Goal: Task Accomplishment & Management: Use online tool/utility

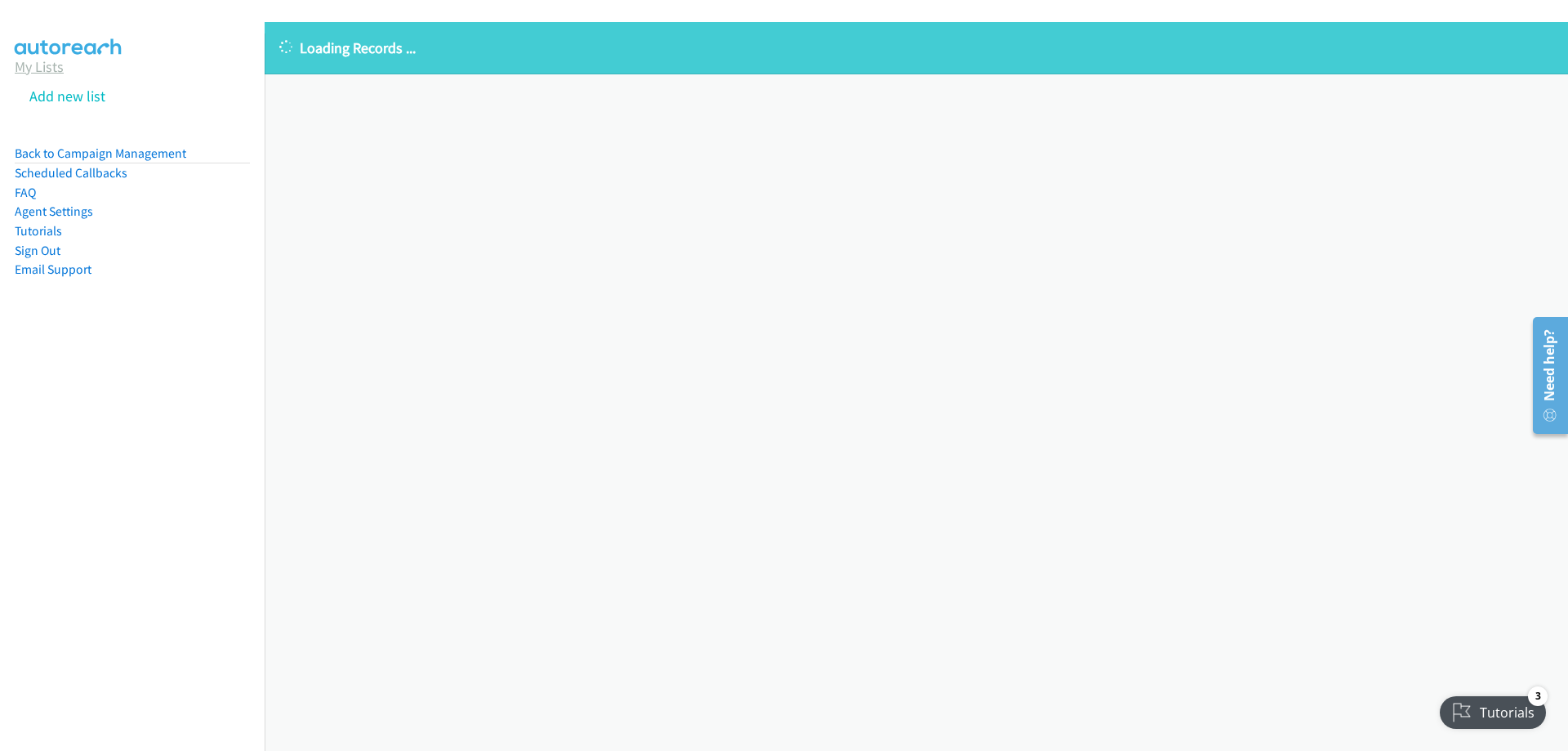
click at [30, 67] on link "My Lists" at bounding box center [39, 67] width 49 height 19
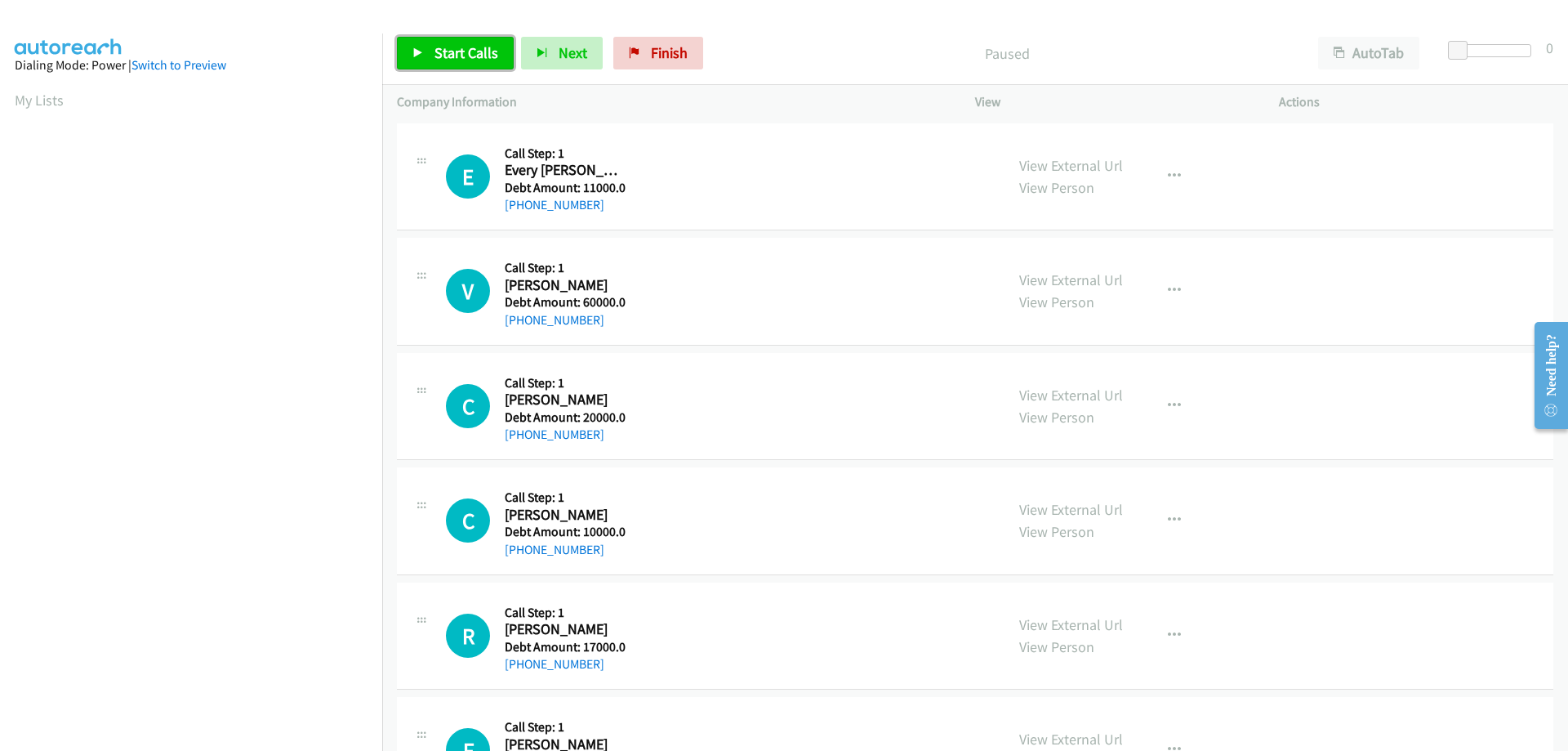
click at [468, 61] on span "Start Calls" at bounding box center [467, 53] width 64 height 19
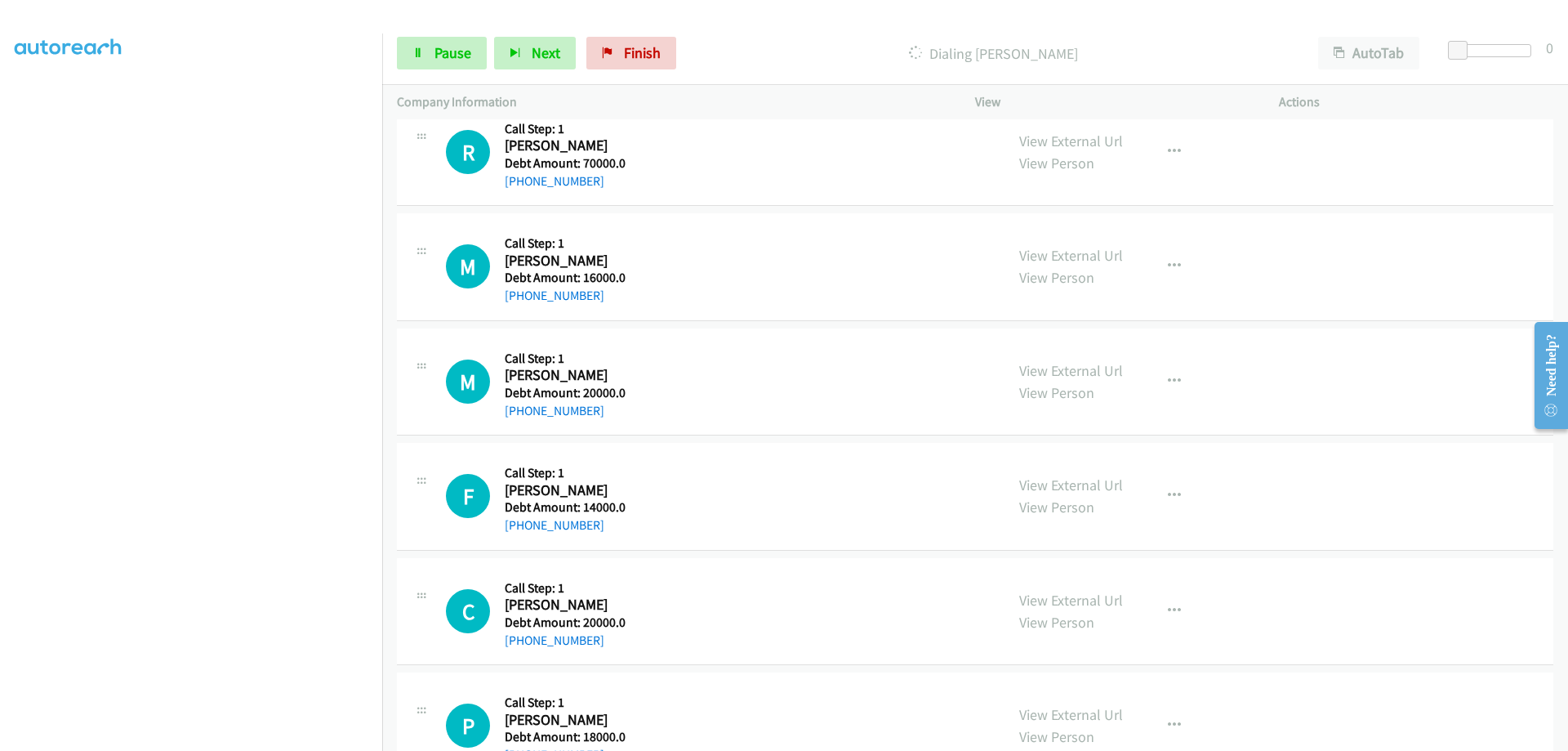
scroll to position [3453, 0]
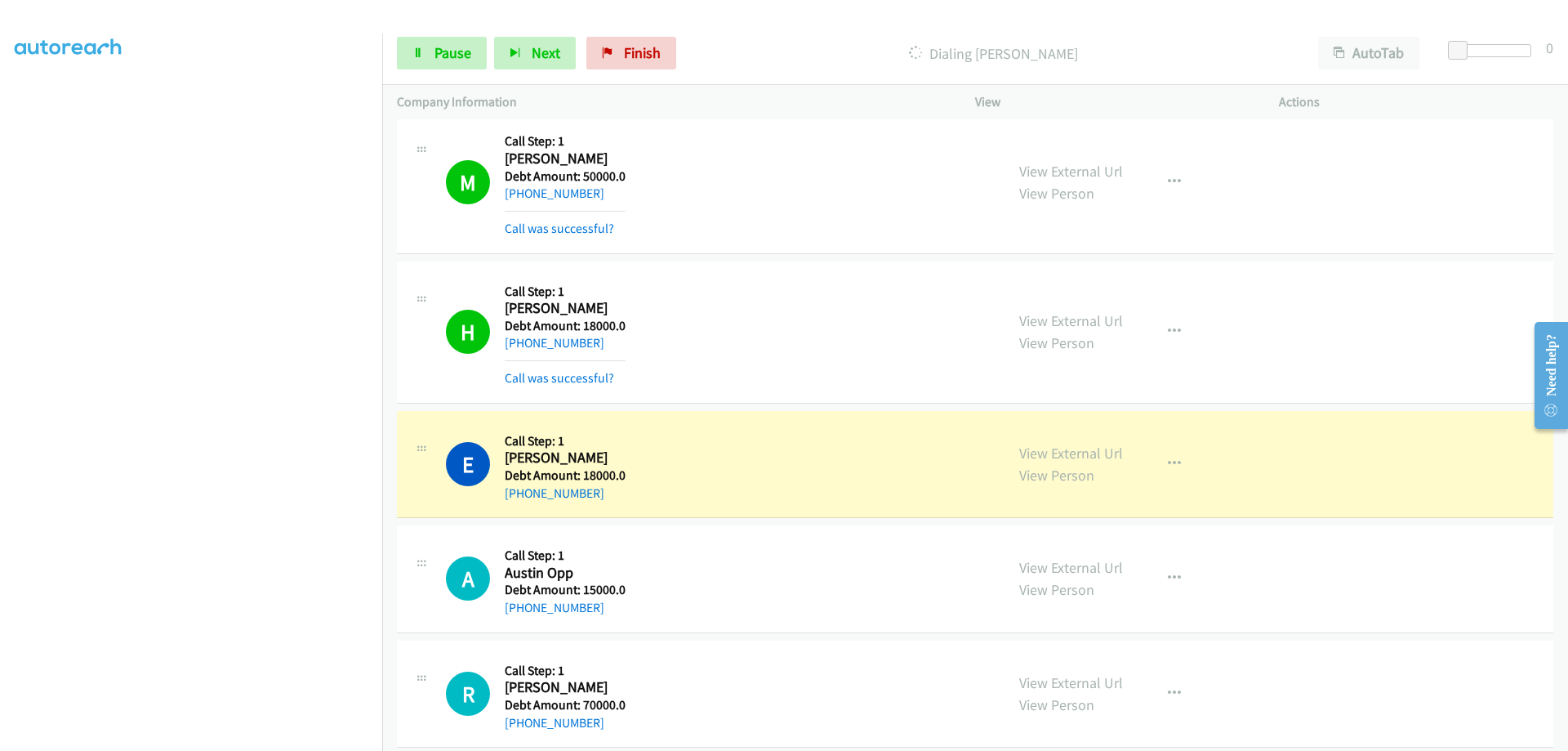
drag, startPoint x: 503, startPoint y: 458, endPoint x: 622, endPoint y: 509, distance: 129.5
click at [622, 509] on div "E Callback Scheduled Call Step: 1 Edy Ramirez America/Chicago Debt Amount: 1800…" at bounding box center [975, 465] width 1157 height 108
copy div "Edy Ramirez America/Chicago Debt Amount: 18000.0 +1 312-838-9536"
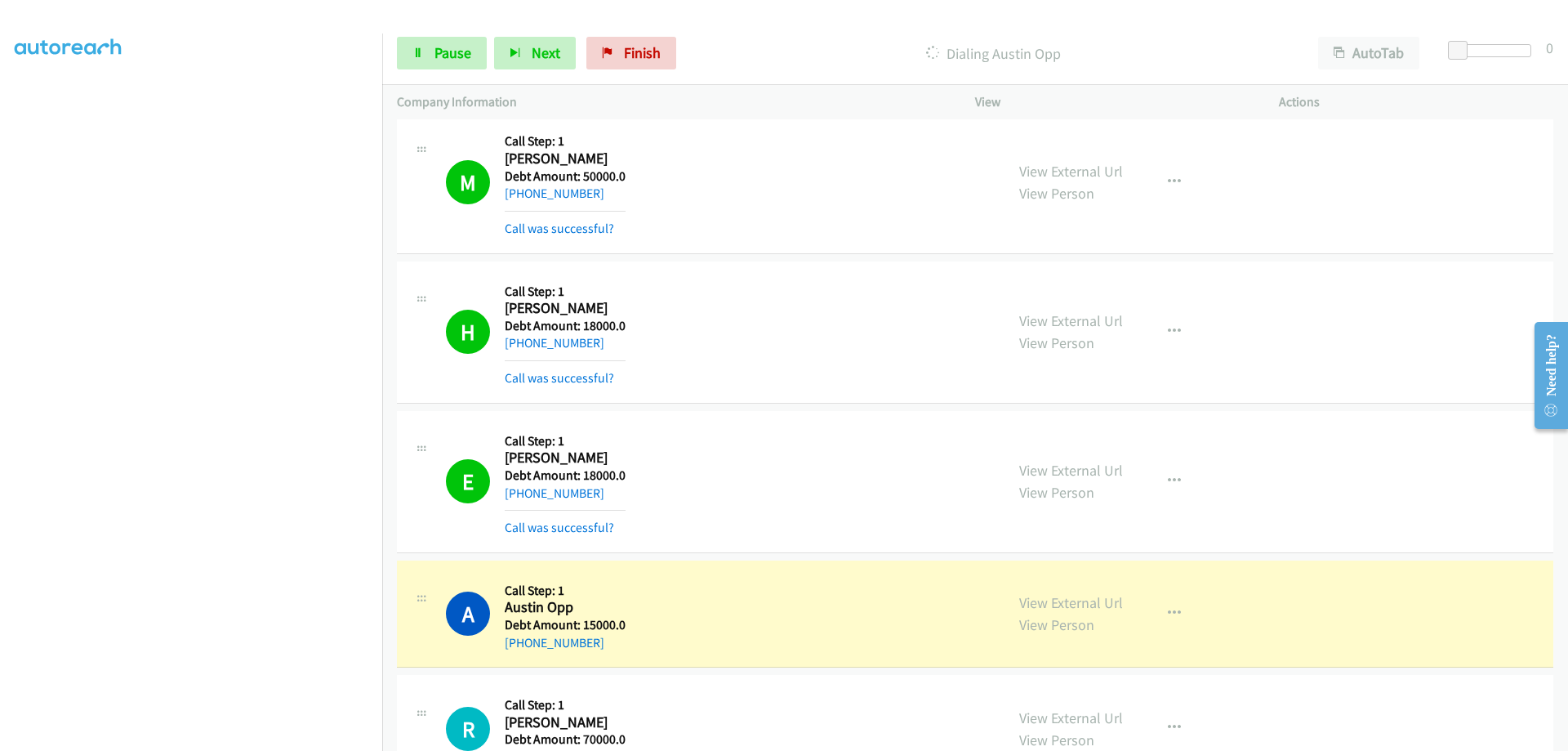
click at [430, 20] on div at bounding box center [777, 31] width 1553 height 63
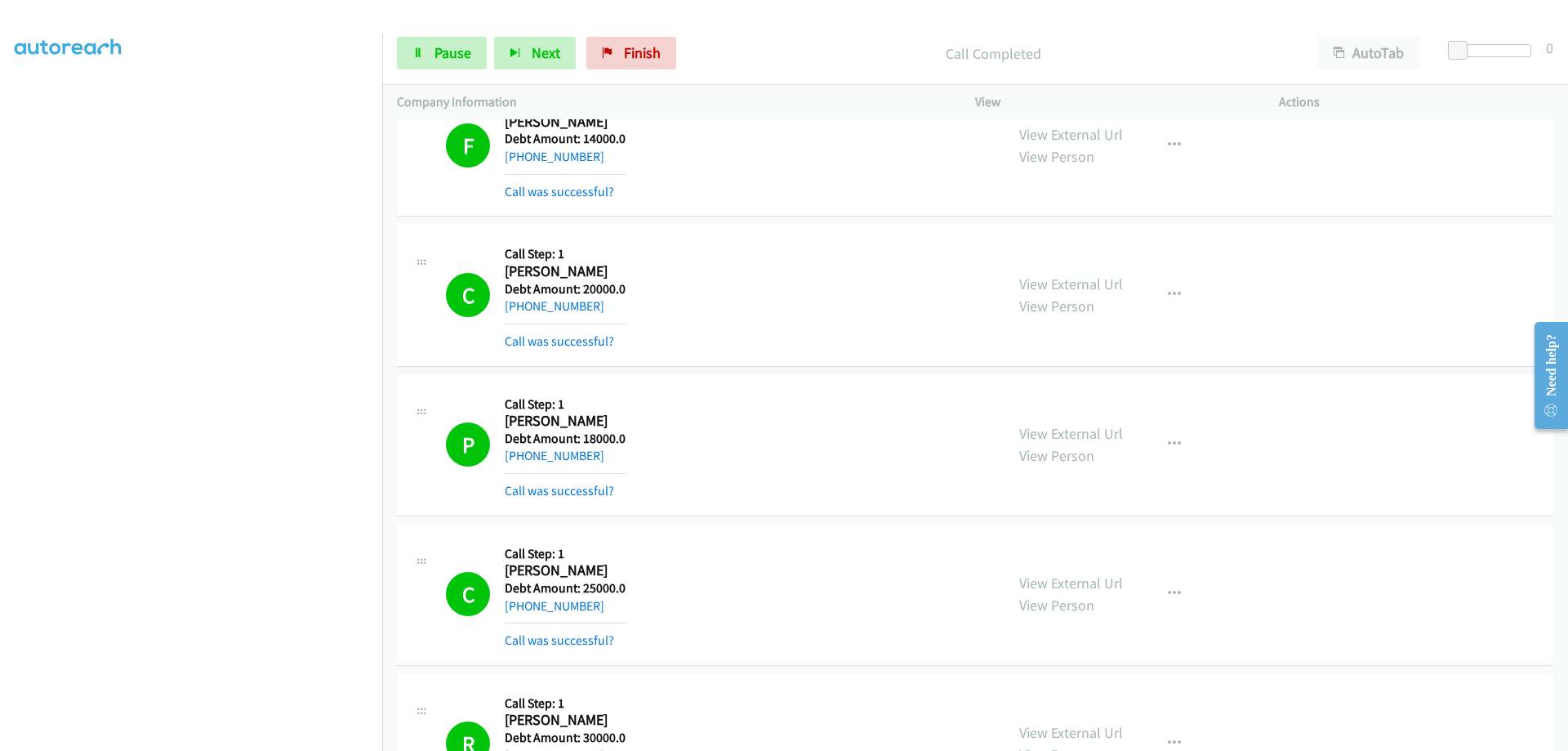
scroll to position [5079, 0]
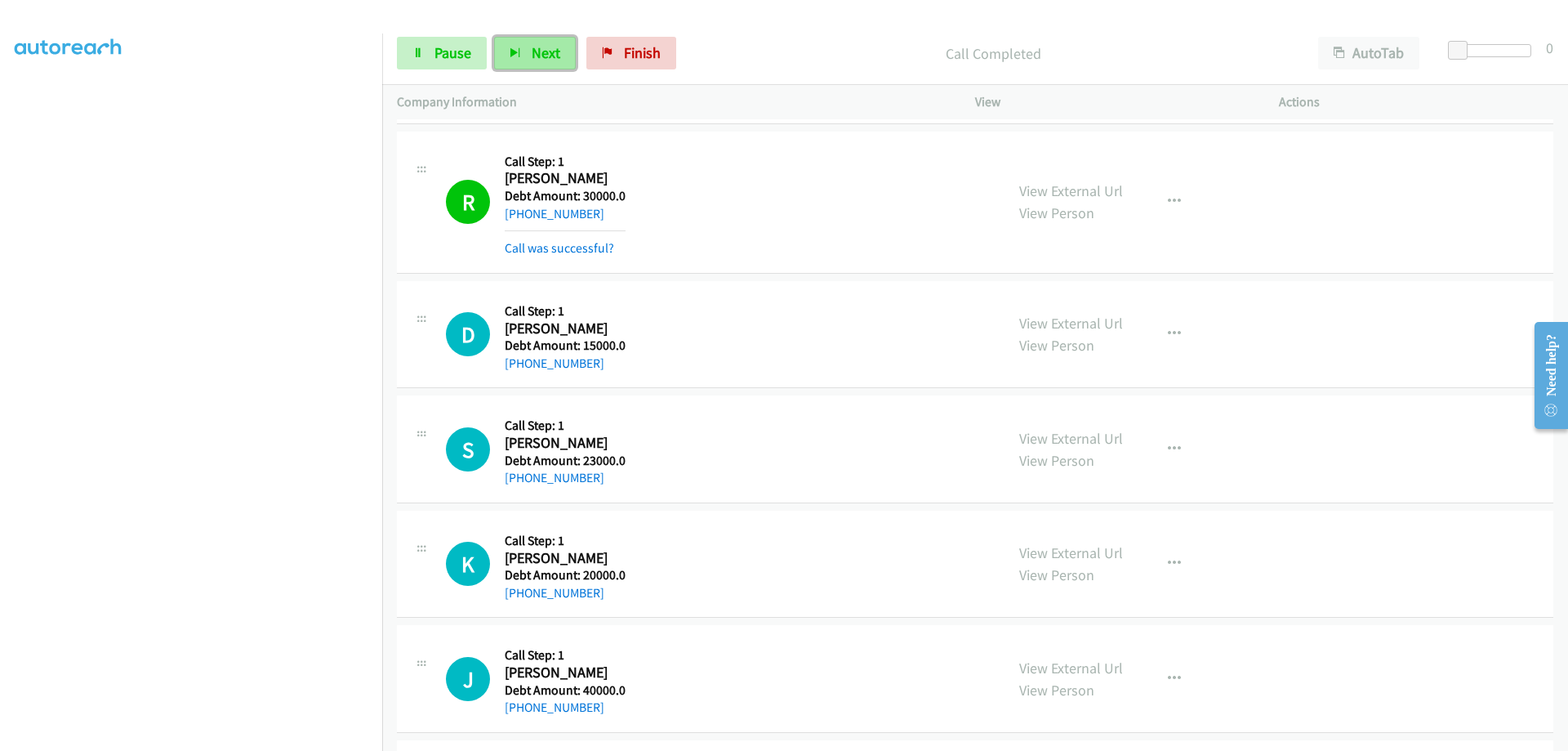
click at [507, 54] on button "Next" at bounding box center [535, 53] width 81 height 33
click at [460, 44] on span "Pause" at bounding box center [453, 53] width 37 height 19
click at [430, 31] on div "Start Calls Pause Next Finish Paused AutoTab AutoTab 0" at bounding box center [975, 53] width 1186 height 63
click at [435, 47] on span "Start Calls" at bounding box center [467, 53] width 64 height 19
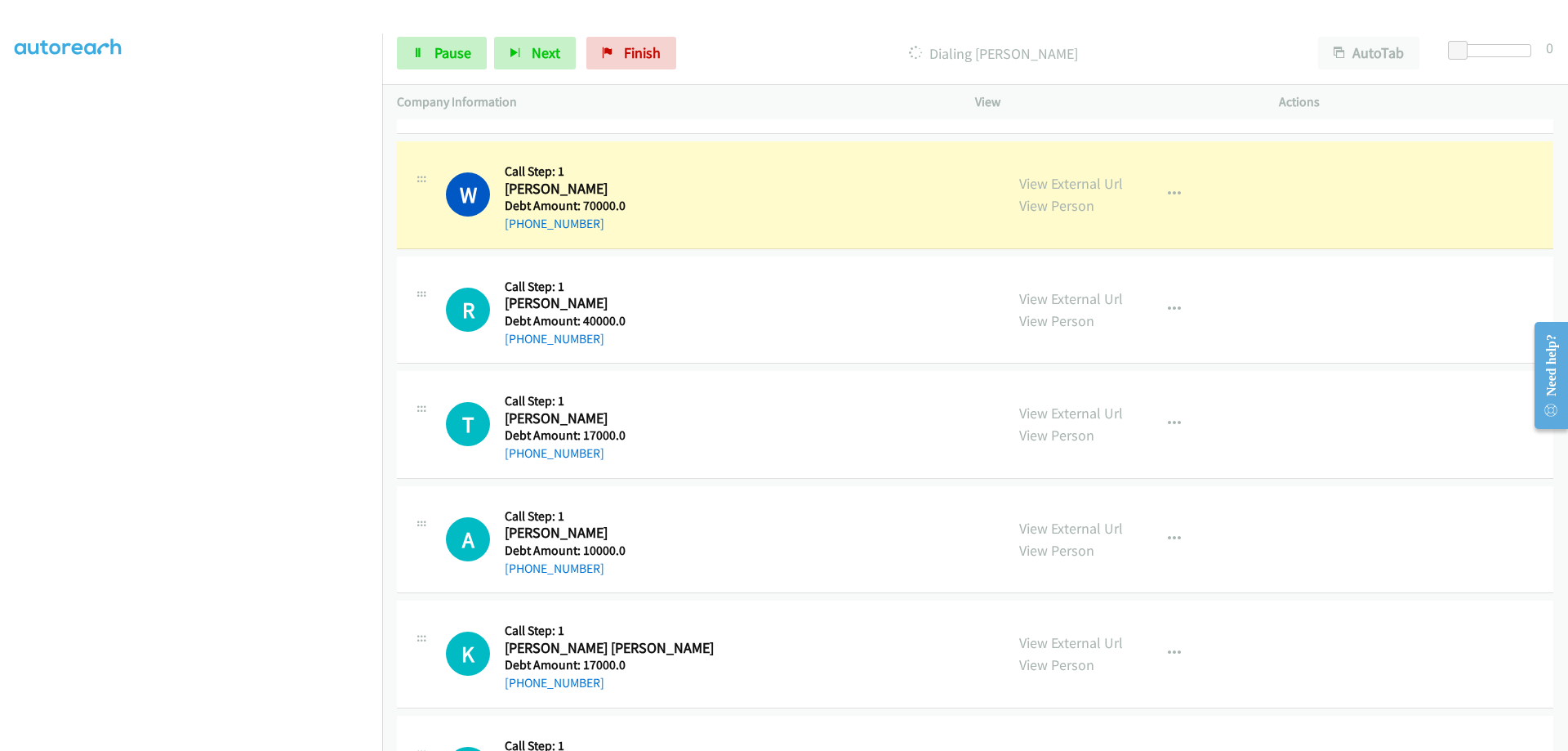
scroll to position [6250, 0]
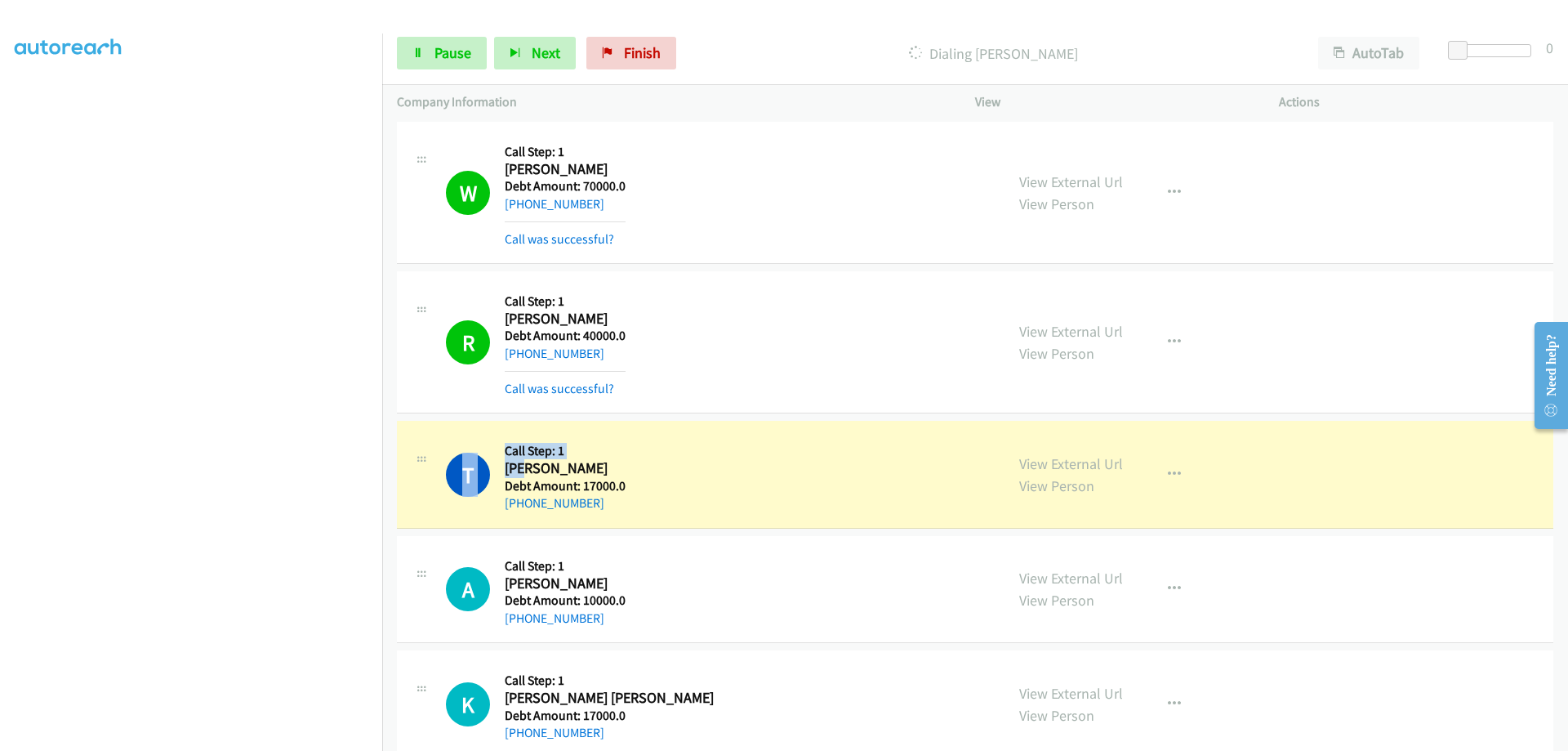
drag, startPoint x: 528, startPoint y: 467, endPoint x: 503, endPoint y: 463, distance: 25.3
click at [503, 463] on div "T Callback Scheduled Call Step: 1 Tehsir Lakhani America/Los_Angeles Debt Amoun…" at bounding box center [718, 474] width 544 height 77
click at [522, 473] on h2 "Tehsir Lakhani" at bounding box center [565, 468] width 121 height 19
drag, startPoint x: 527, startPoint y: 474, endPoint x: 503, endPoint y: 468, distance: 24.7
click at [503, 468] on div "T Callback Scheduled Call Step: 1 Tehsir Lakhani America/Los_Angeles Debt Amoun…" at bounding box center [718, 474] width 544 height 77
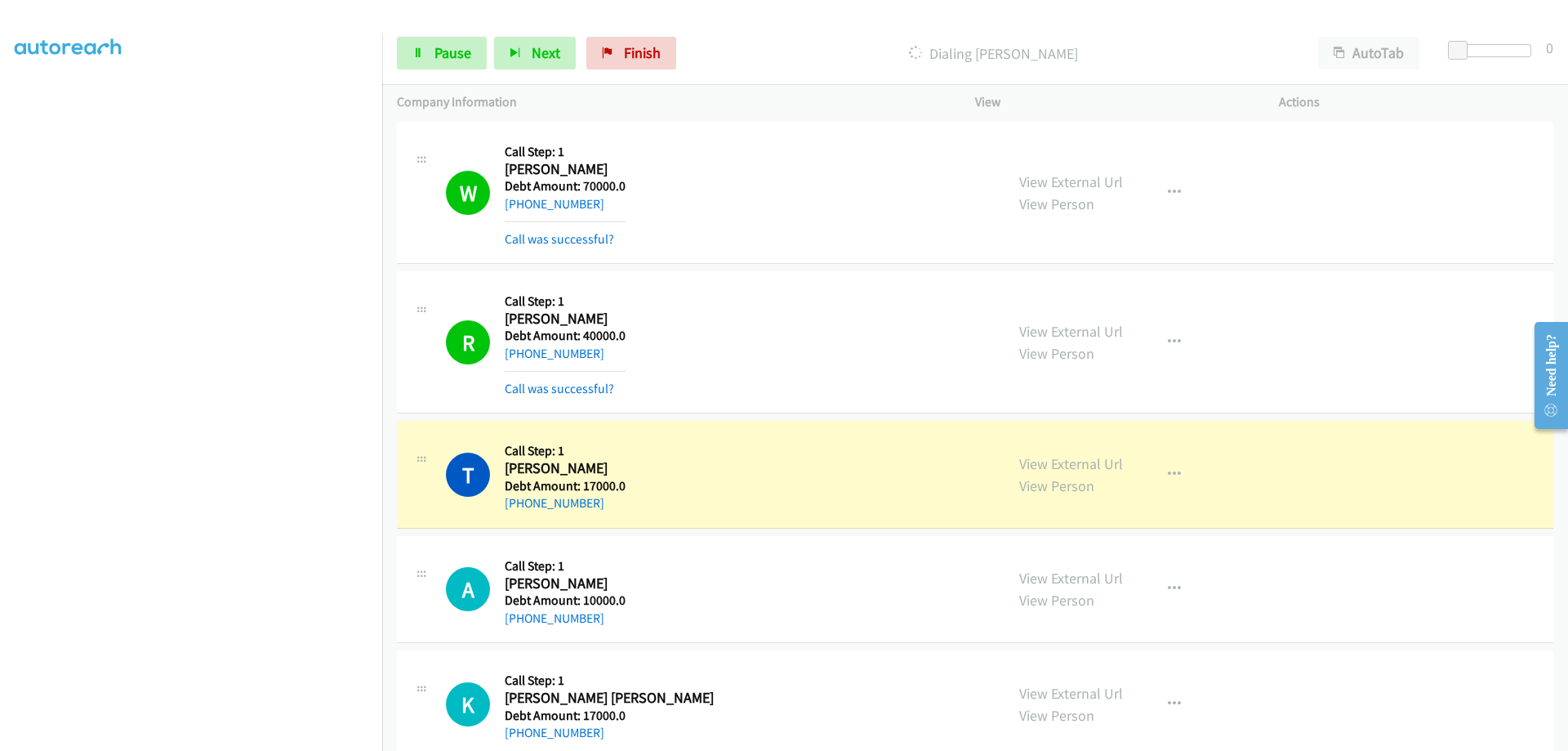
click at [503, 467] on div "T" at bounding box center [475, 475] width 59 height 44
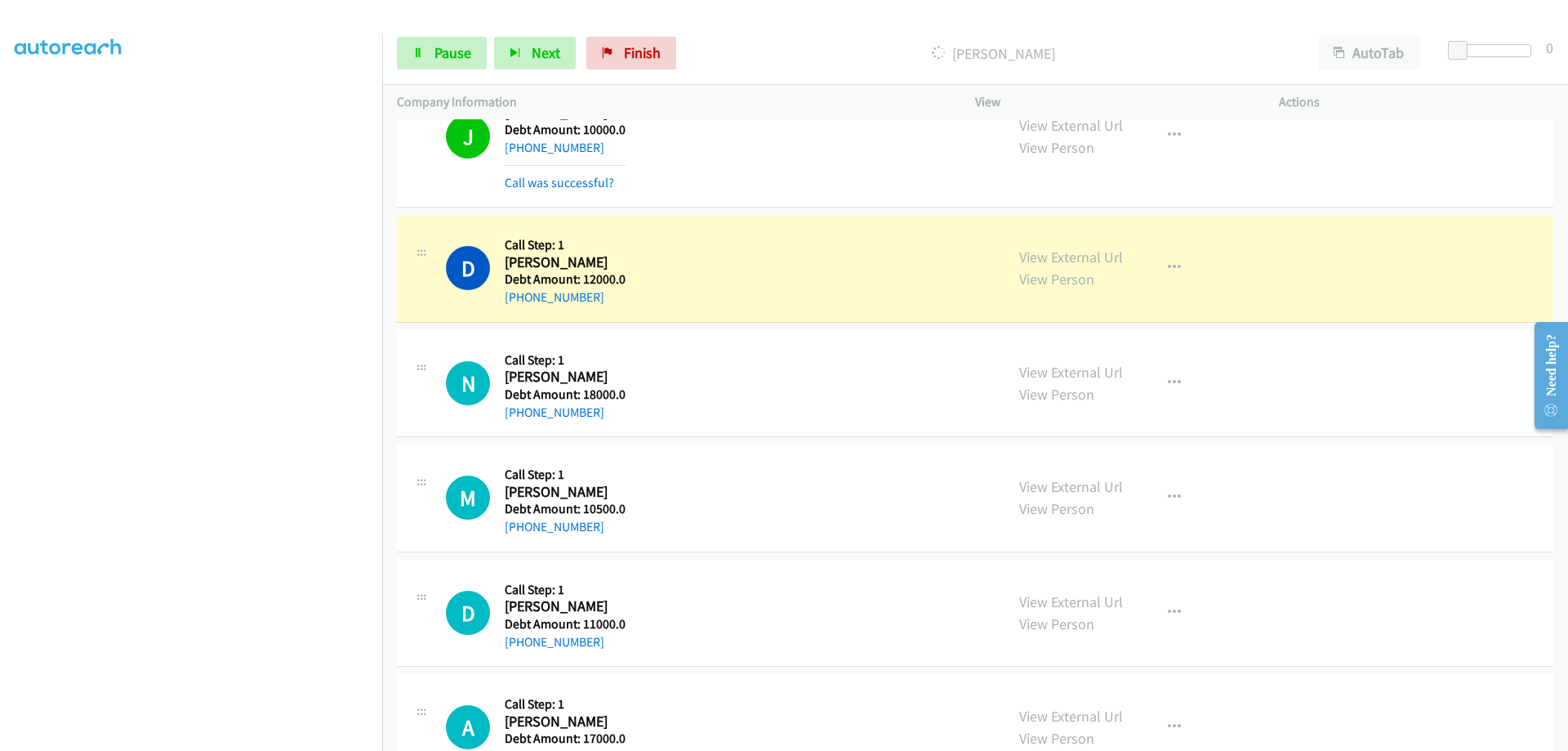
scroll to position [8523, 0]
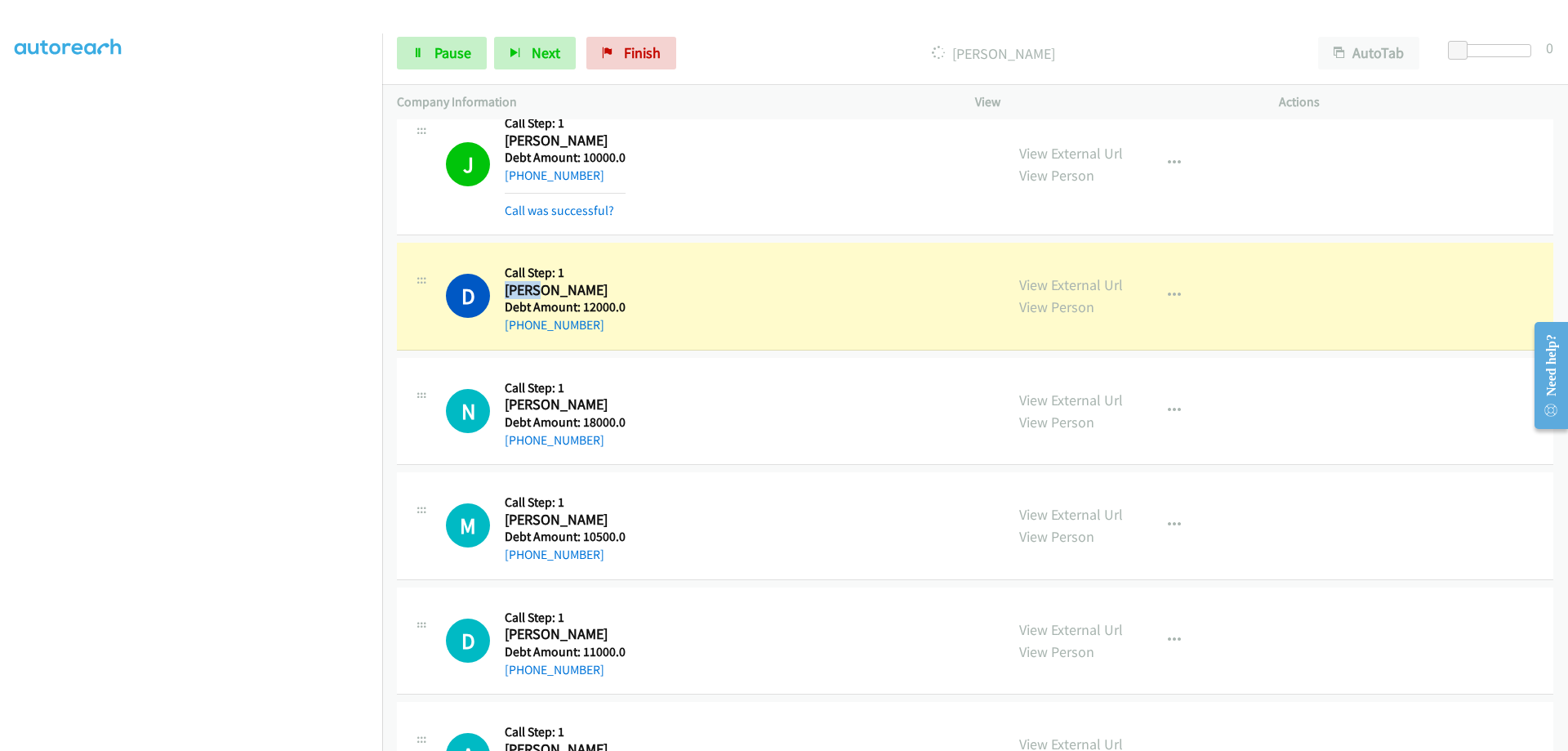
drag, startPoint x: 536, startPoint y: 289, endPoint x: 509, endPoint y: 295, distance: 27.7
click at [504, 297] on h2 "David Nguyen" at bounding box center [565, 290] width 121 height 19
copy h2 "David"
drag, startPoint x: 590, startPoint y: 294, endPoint x: 543, endPoint y: 283, distance: 48.3
click at [543, 283] on h2 "David Nguyen" at bounding box center [565, 290] width 121 height 19
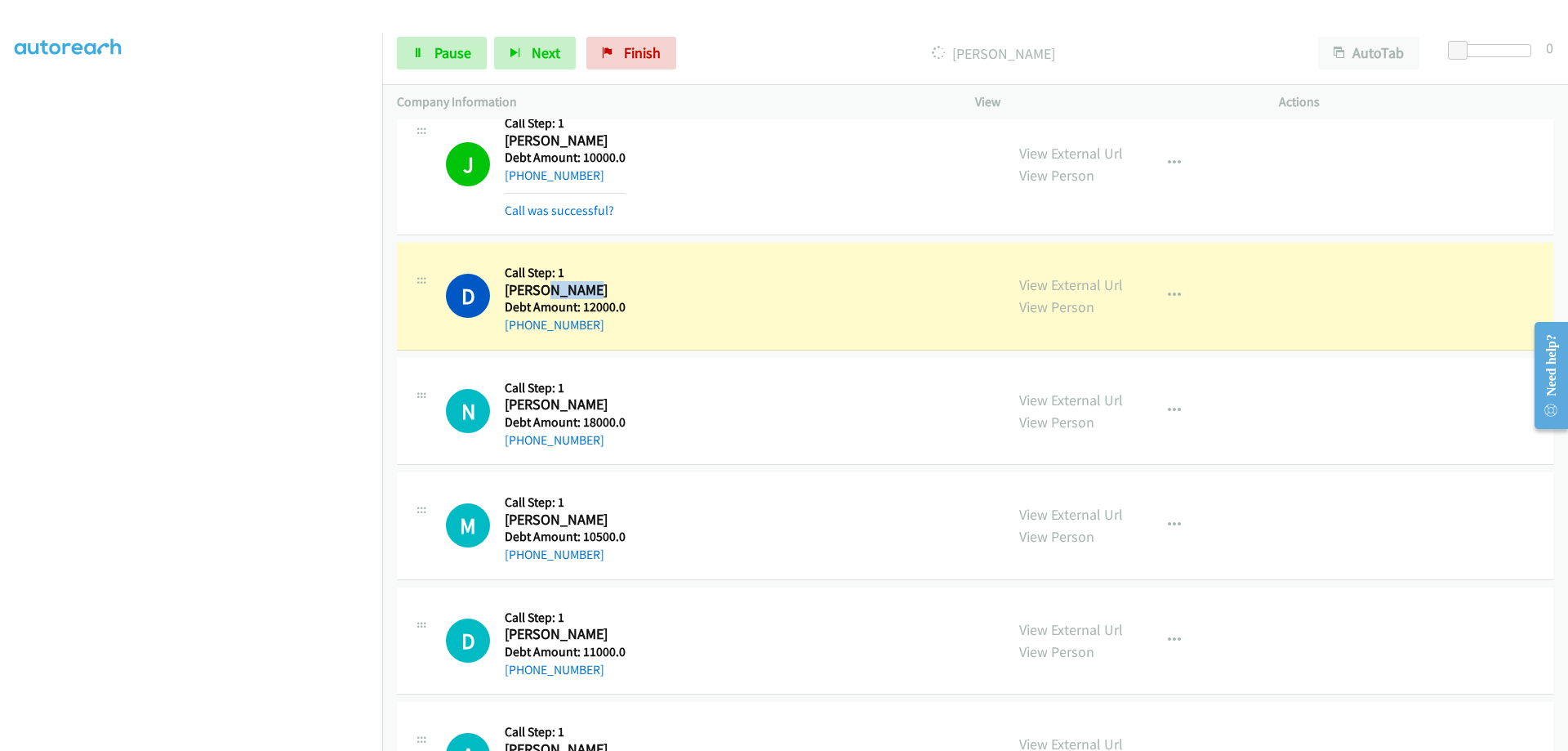
copy h2 "Nguyen"
drag, startPoint x: 597, startPoint y: 325, endPoint x: 518, endPoint y: 329, distance: 79.1
click at [518, 329] on div "+1 831-710-9843" at bounding box center [565, 325] width 121 height 20
copy link "831-710-9843"
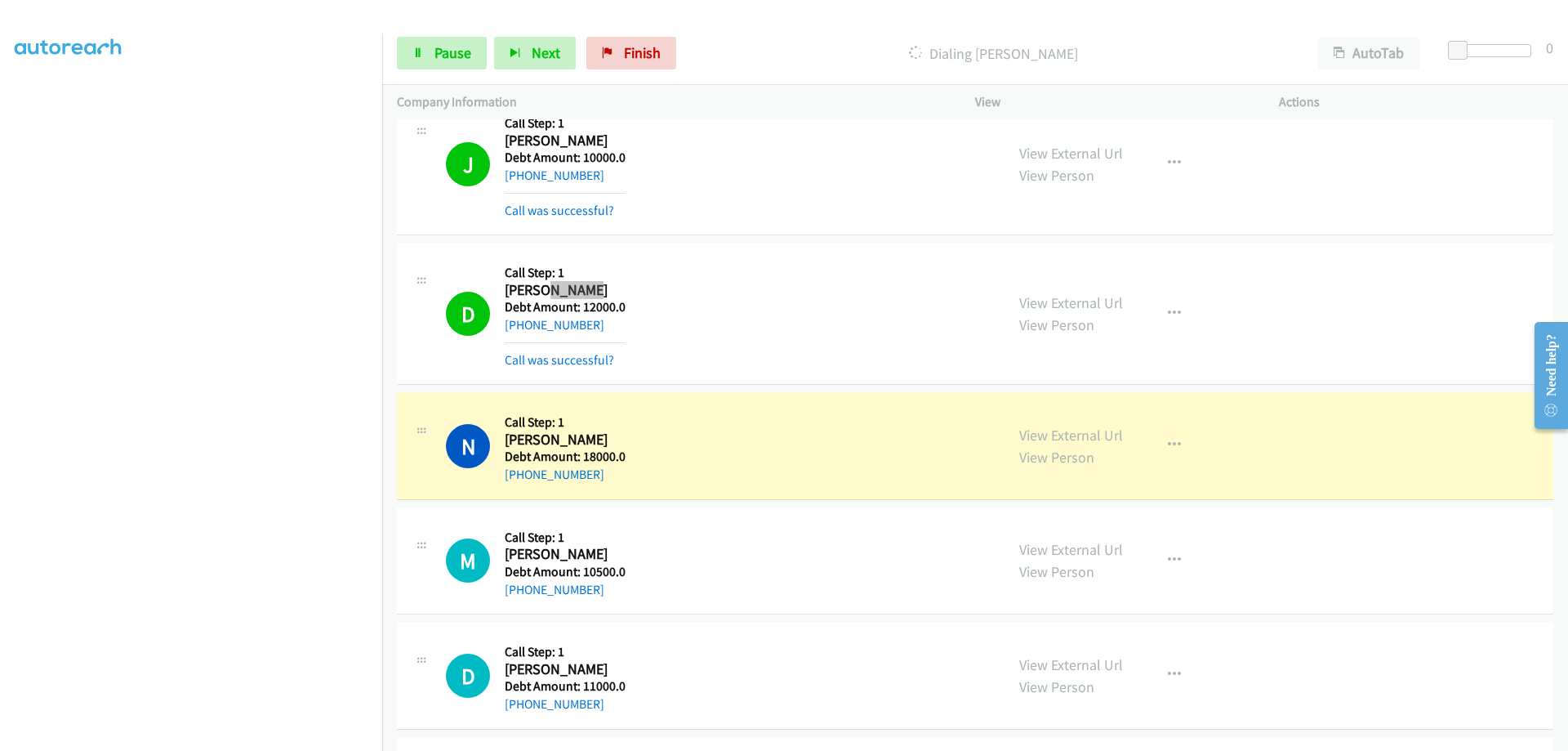
scroll to position [131, 0]
click at [399, 235] on div "J Callback Scheduled Call Step: 1 Jack Chung America/New_York Debt Amount: 1000…" at bounding box center [975, 164] width 1157 height 142
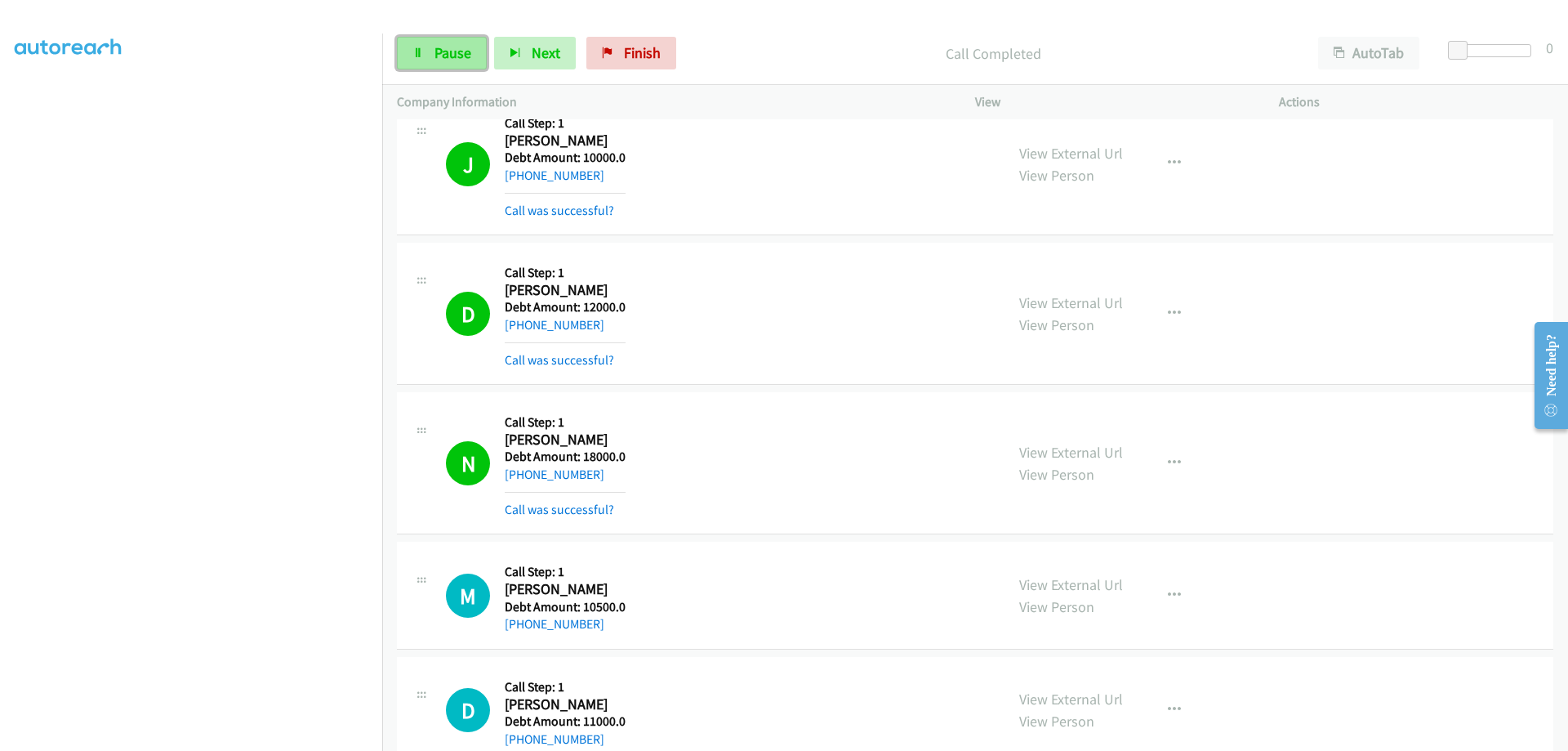
click at [453, 50] on span "Pause" at bounding box center [453, 53] width 37 height 19
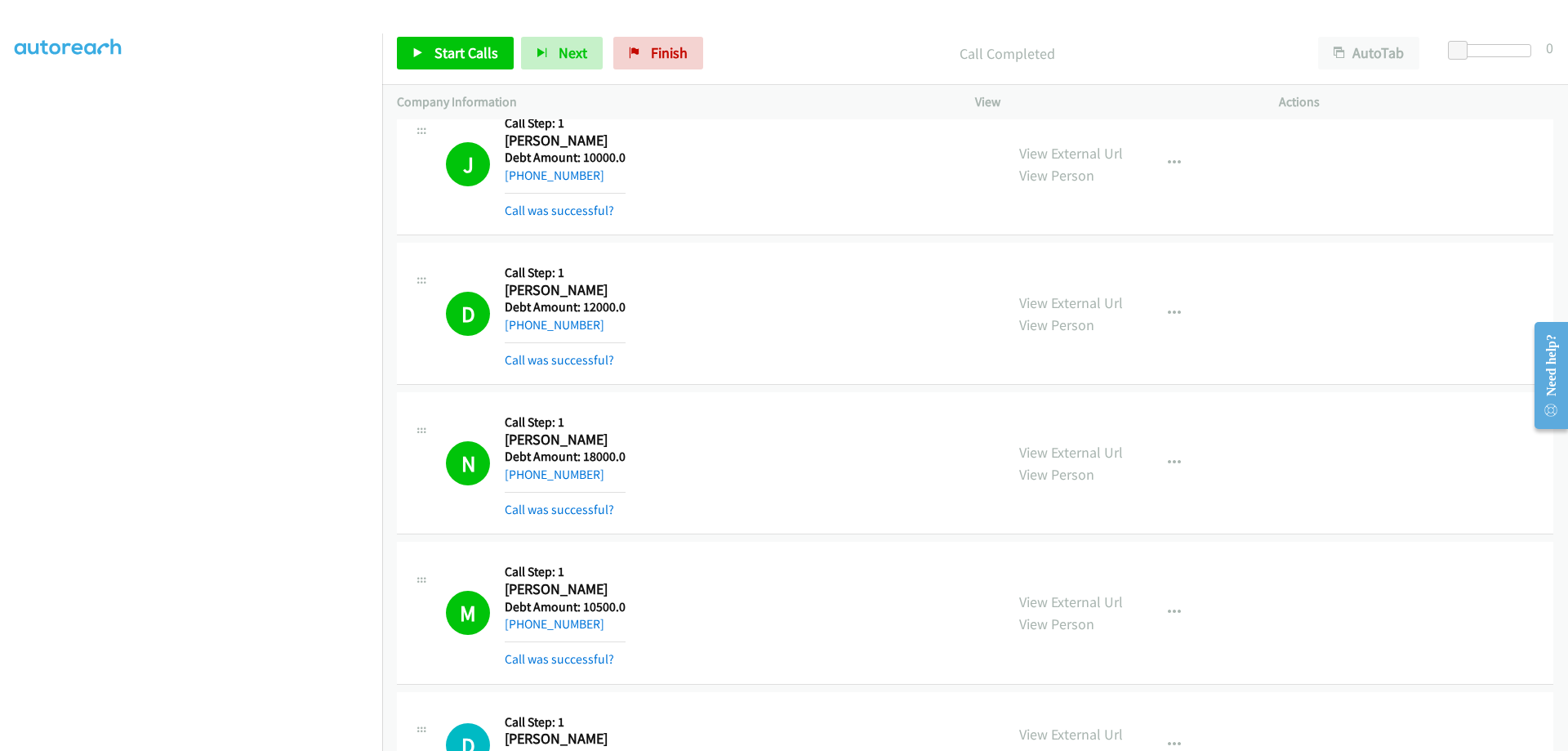
click at [462, 43] on link "Start Calls" at bounding box center [456, 53] width 117 height 33
drag, startPoint x: 535, startPoint y: 260, endPoint x: 503, endPoint y: 255, distance: 32.4
copy h2 "Tricia"
drag, startPoint x: 587, startPoint y: 251, endPoint x: 544, endPoint y: 252, distance: 43.0
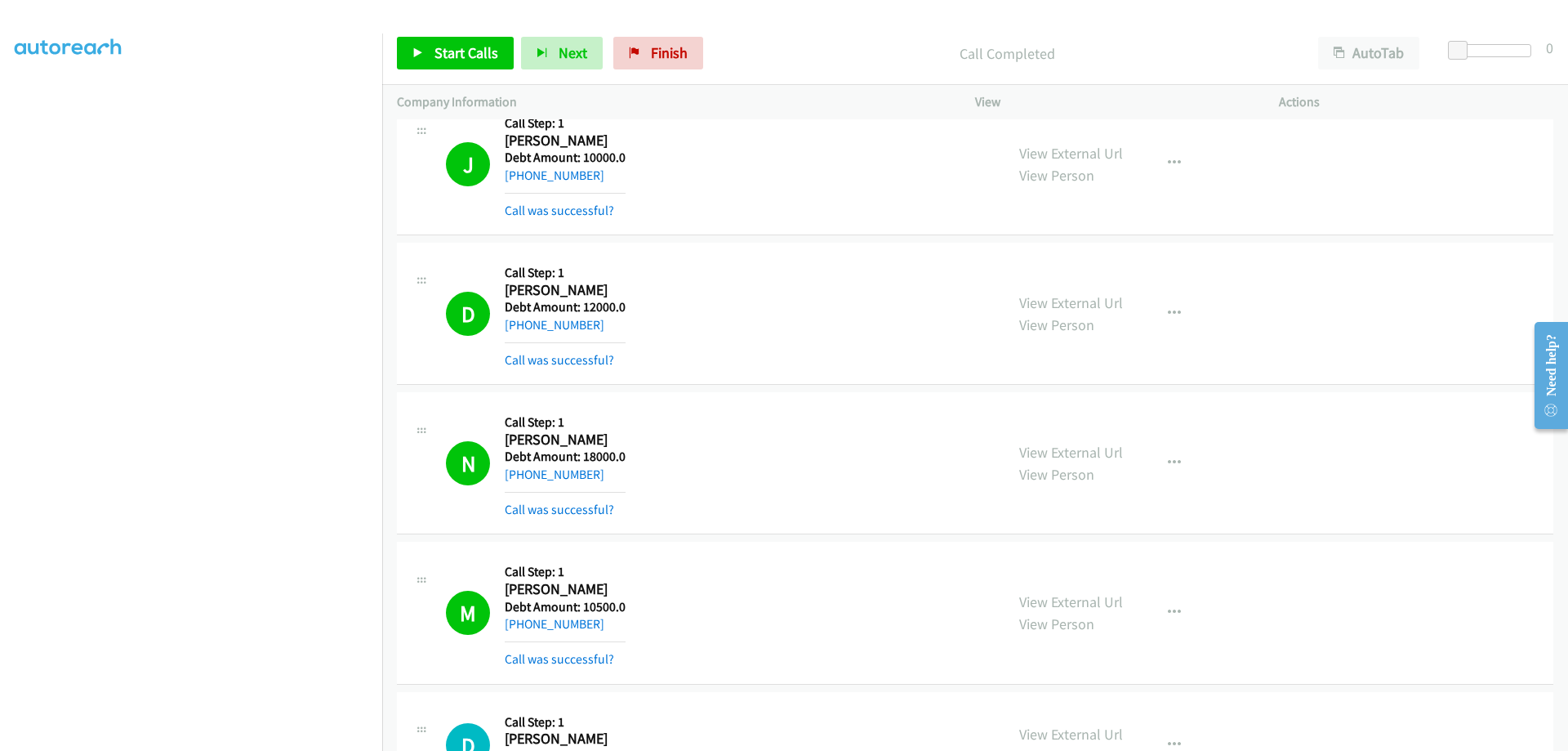
copy h2 "Padilla"
drag, startPoint x: 600, startPoint y: 288, endPoint x: 522, endPoint y: 291, distance: 78.1
copy link "347-725-2669"
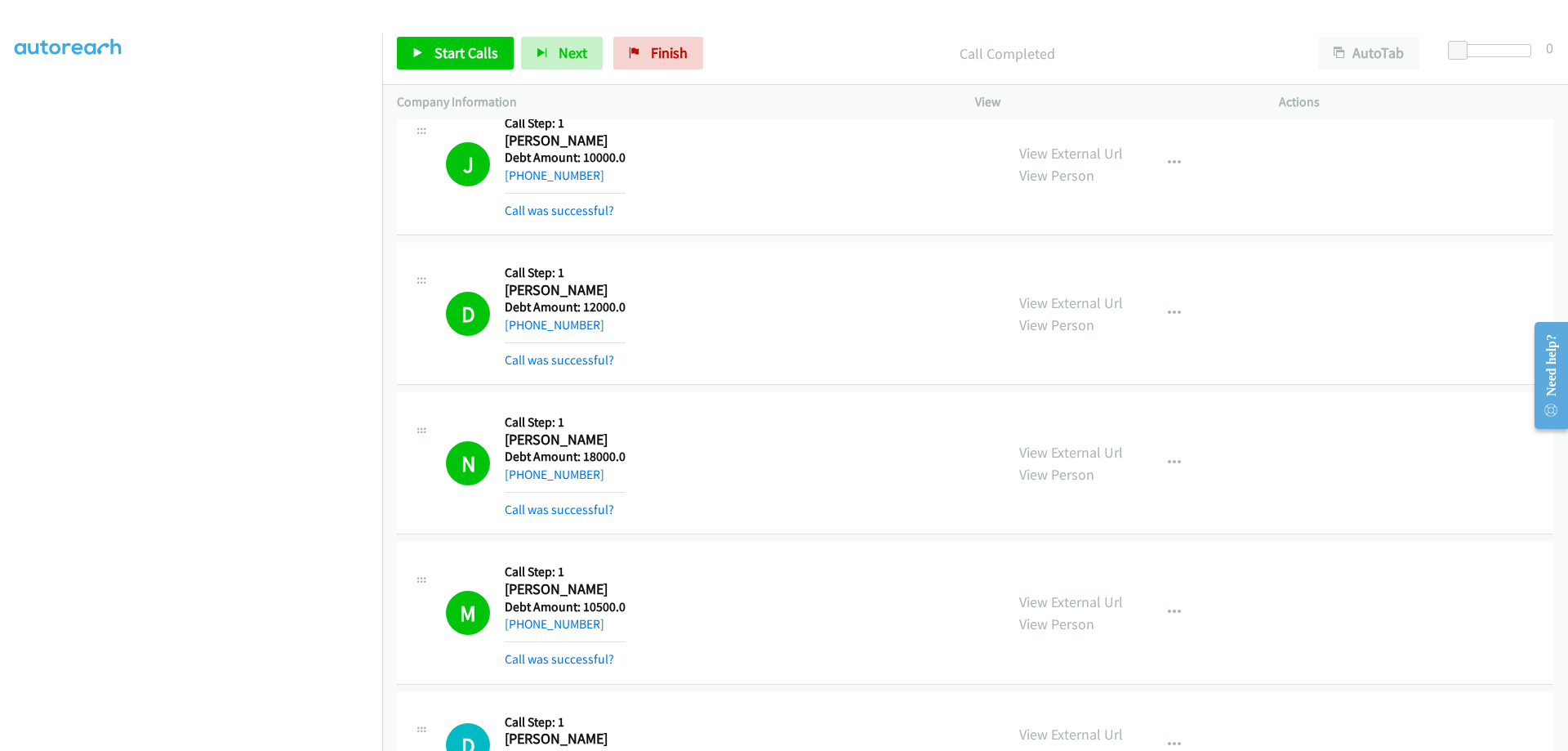
click at [536, 60] on span "Pause" at bounding box center [554, 69] width 37 height 19
click at [440, 57] on span "Start Calls" at bounding box center [467, 53] width 64 height 19
drag, startPoint x: 554, startPoint y: 184, endPoint x: 504, endPoint y: 175, distance: 50.8
copy h2 "Charles"
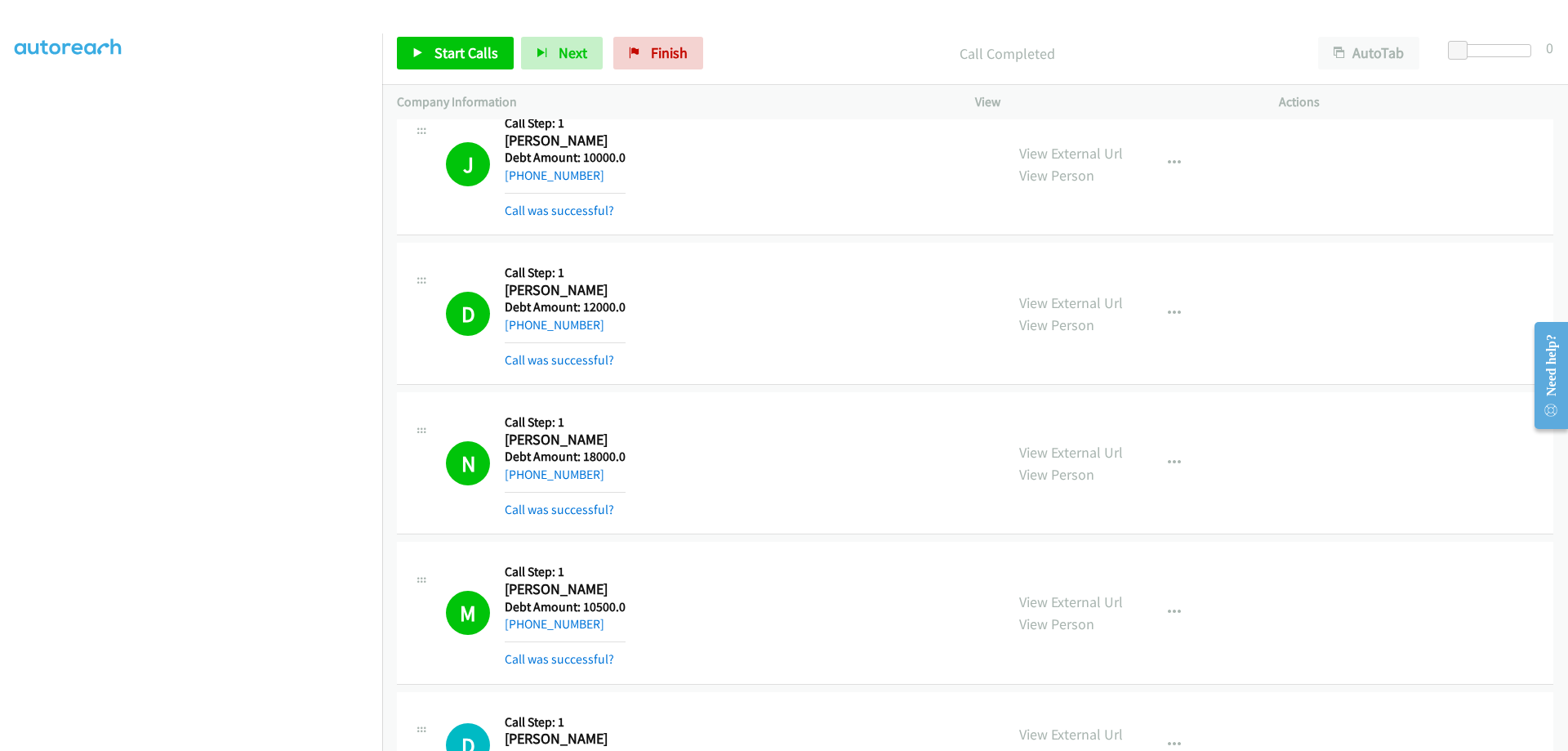
drag, startPoint x: 601, startPoint y: 181, endPoint x: 556, endPoint y: 182, distance: 45.0
copy h2 "Watson"
drag, startPoint x: 597, startPoint y: 216, endPoint x: 520, endPoint y: 218, distance: 77.0
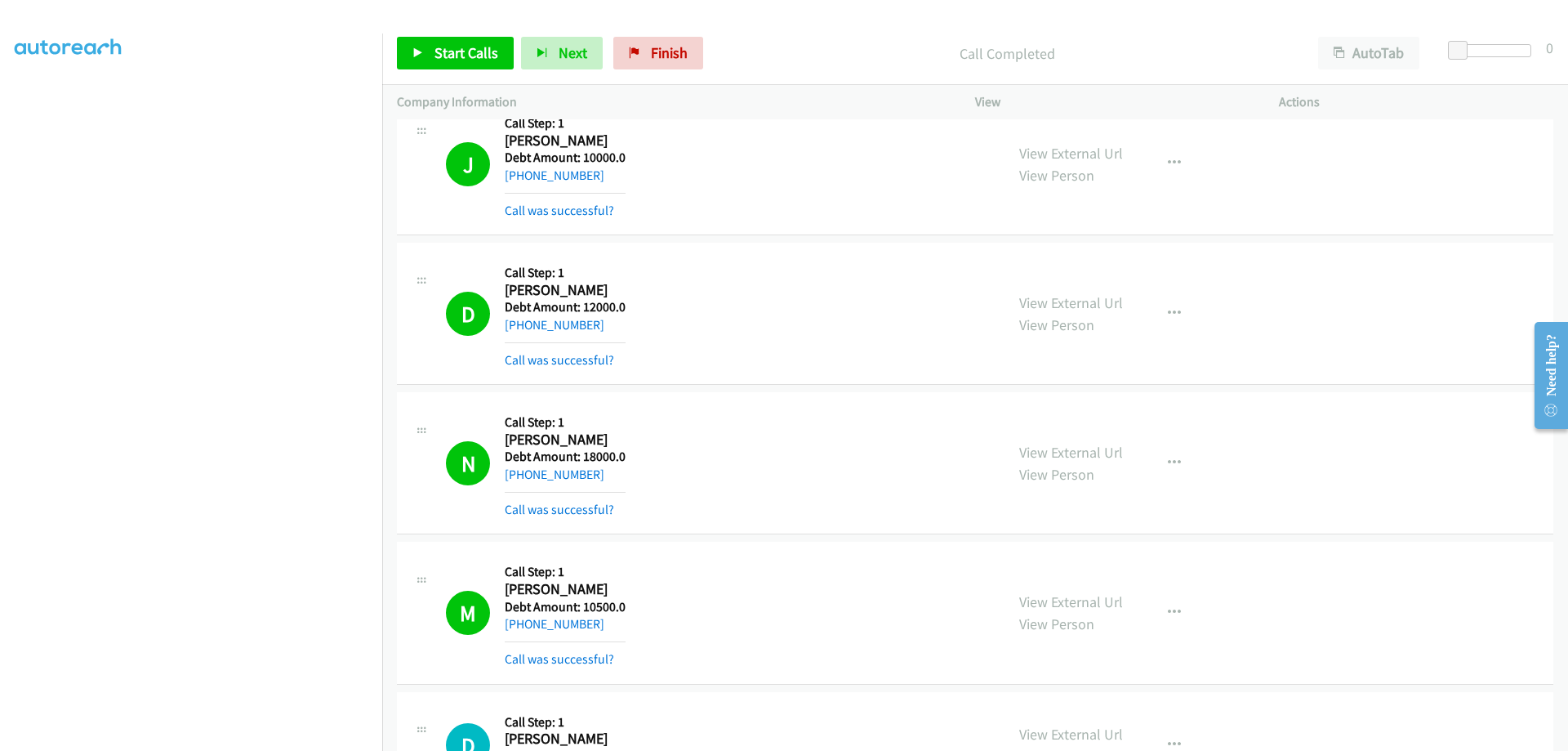
copy link "909-684-8713"
click at [536, 60] on span "Pause" at bounding box center [554, 69] width 37 height 19
click at [454, 56] on span "Start Calls" at bounding box center [467, 53] width 64 height 19
click at [536, 60] on span "Pause" at bounding box center [554, 69] width 37 height 19
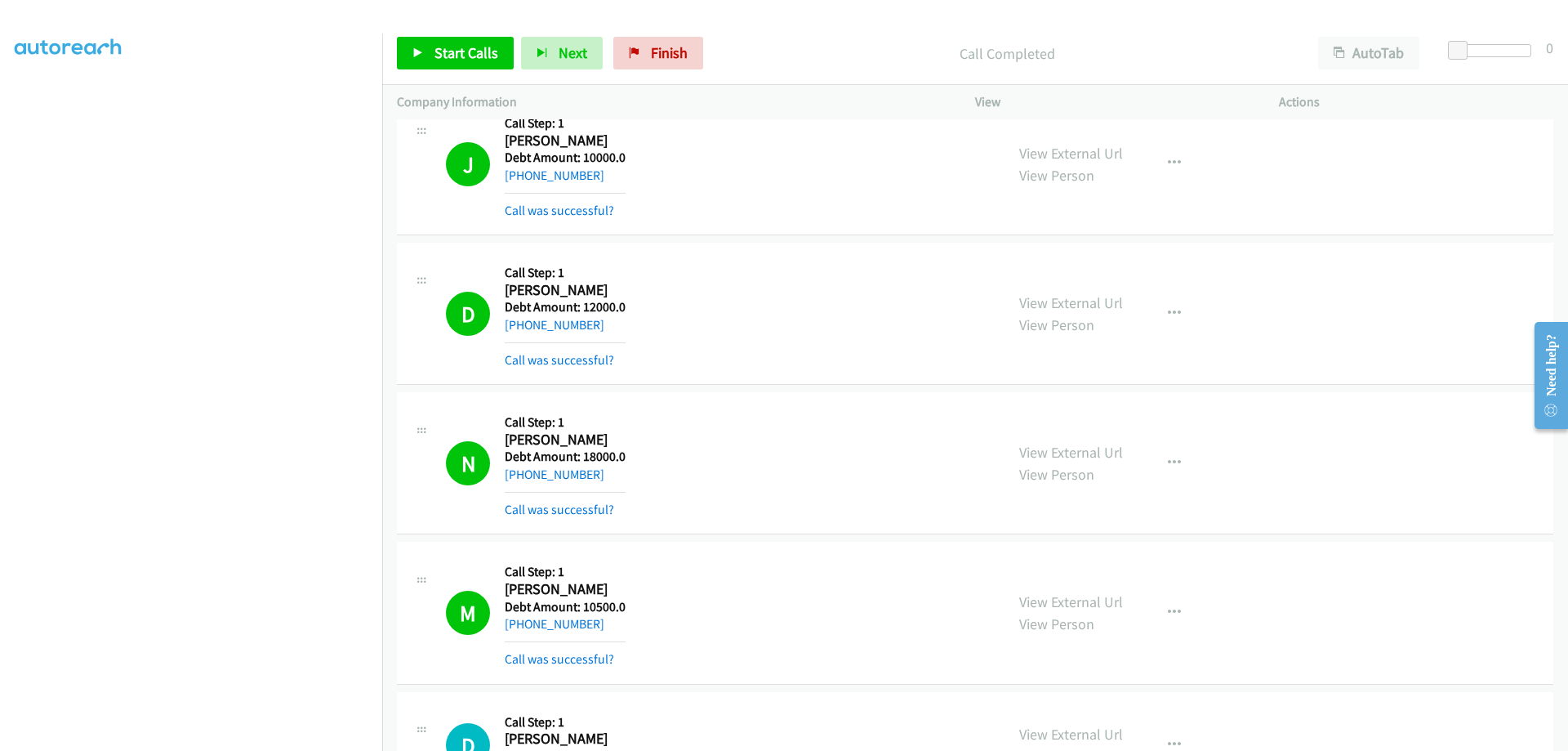
drag, startPoint x: 543, startPoint y: 160, endPoint x: 503, endPoint y: 171, distance: 41.5
click h2 "Shane Colclasure"
drag, startPoint x: 623, startPoint y: 164, endPoint x: 549, endPoint y: 166, distance: 74.0
click h2 "Shane Colclasure"
drag, startPoint x: 610, startPoint y: 205, endPoint x: 522, endPoint y: 206, distance: 88.0
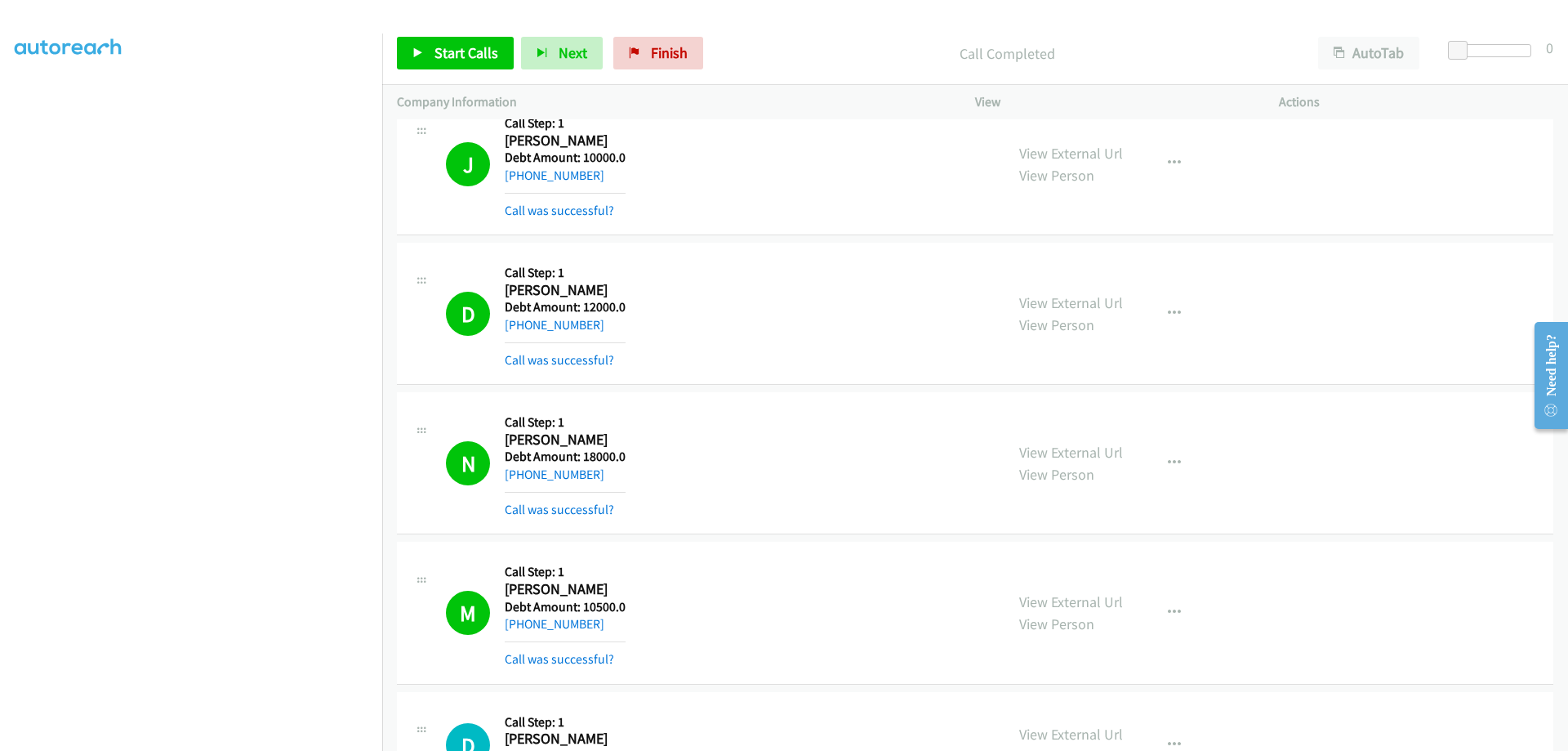
click div "+1 719-291-4784"
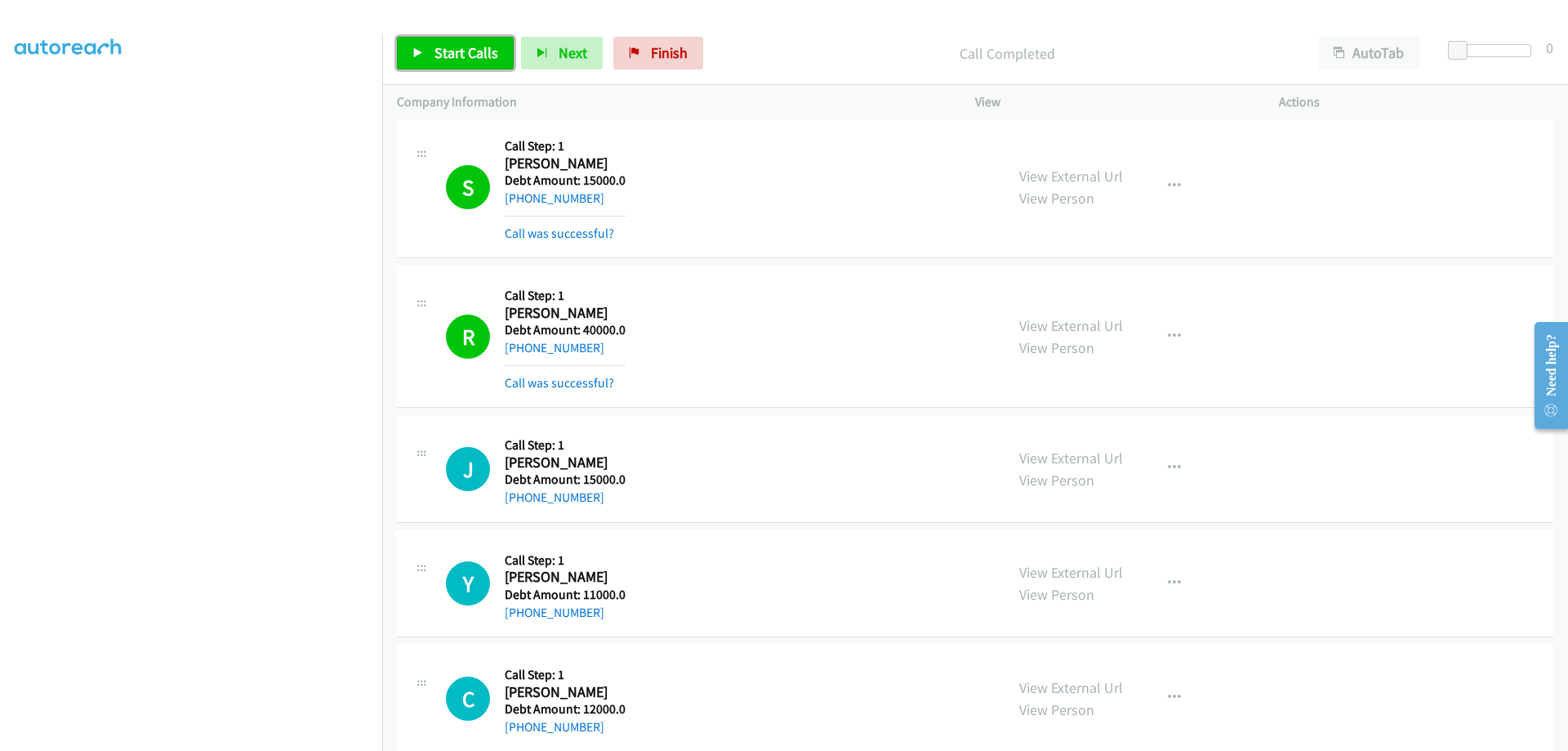
click at [454, 37] on link "Start Calls" at bounding box center [456, 53] width 117 height 33
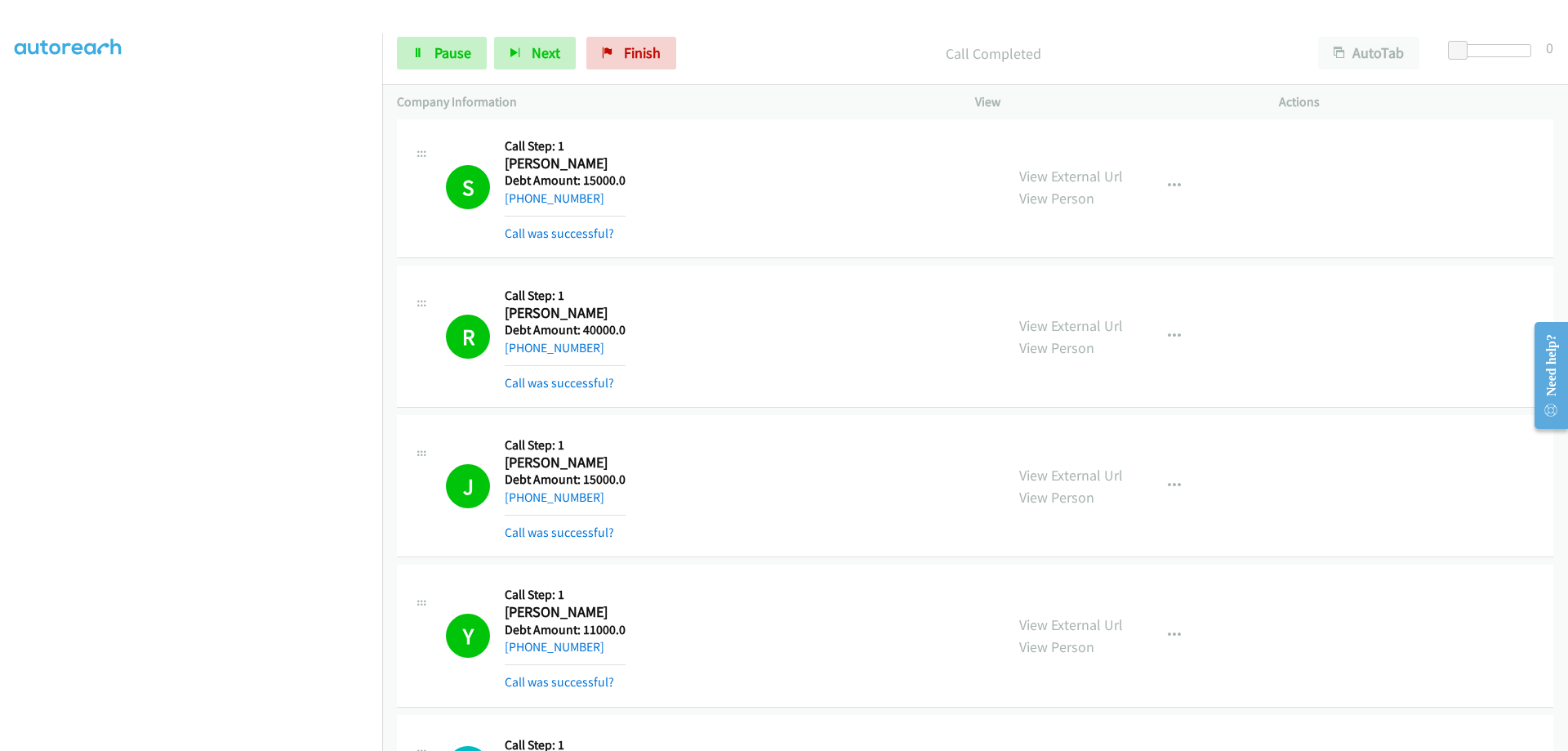
scroll to position [14060, 0]
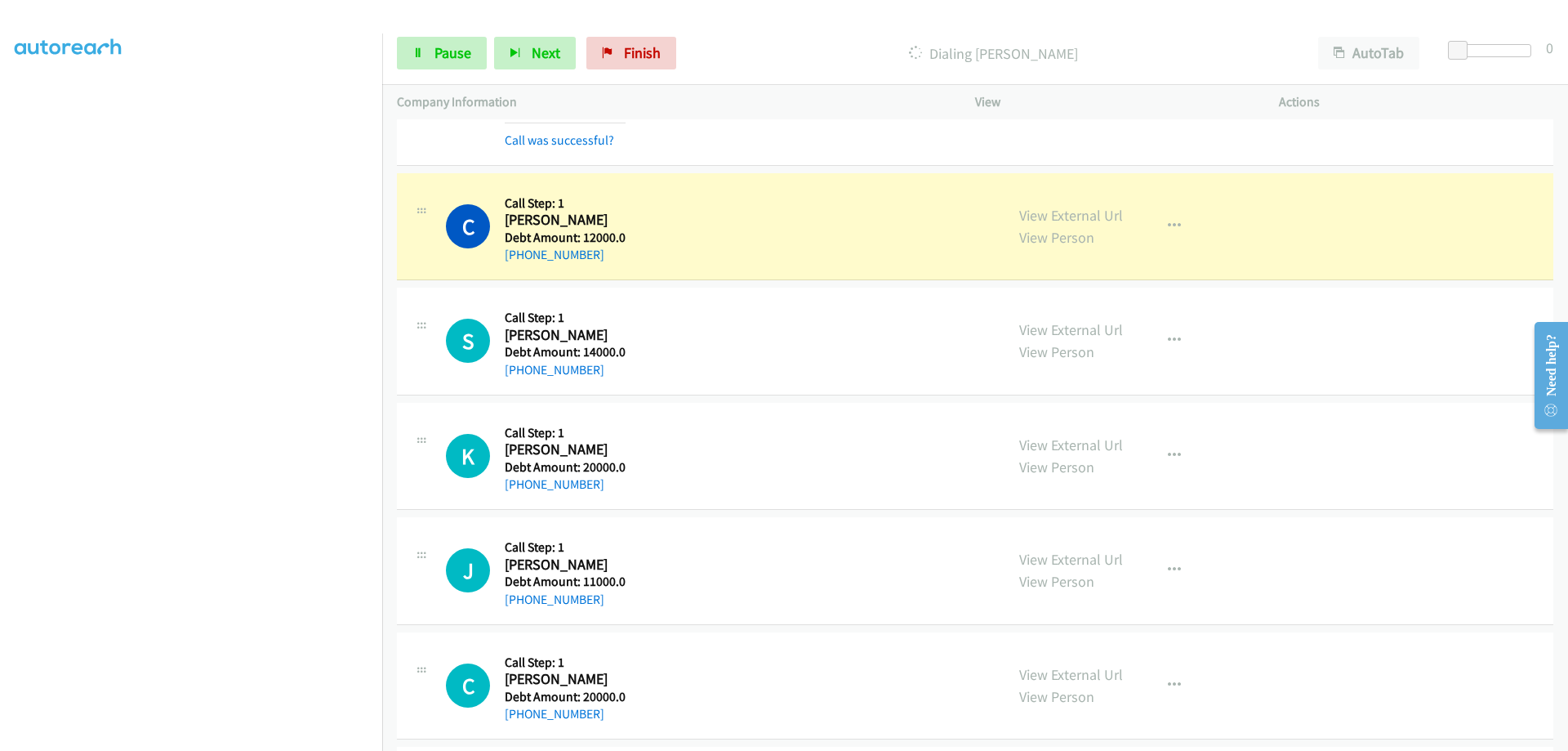
click at [467, 69] on link "Pause" at bounding box center [442, 53] width 89 height 33
click at [521, 58] on icon "button" at bounding box center [515, 55] width 12 height 12
click at [443, 60] on span "Start Calls" at bounding box center [427, 76] width 30 height 35
drag, startPoint x: 601, startPoint y: 617, endPoint x: 519, endPoint y: 620, distance: 82.1
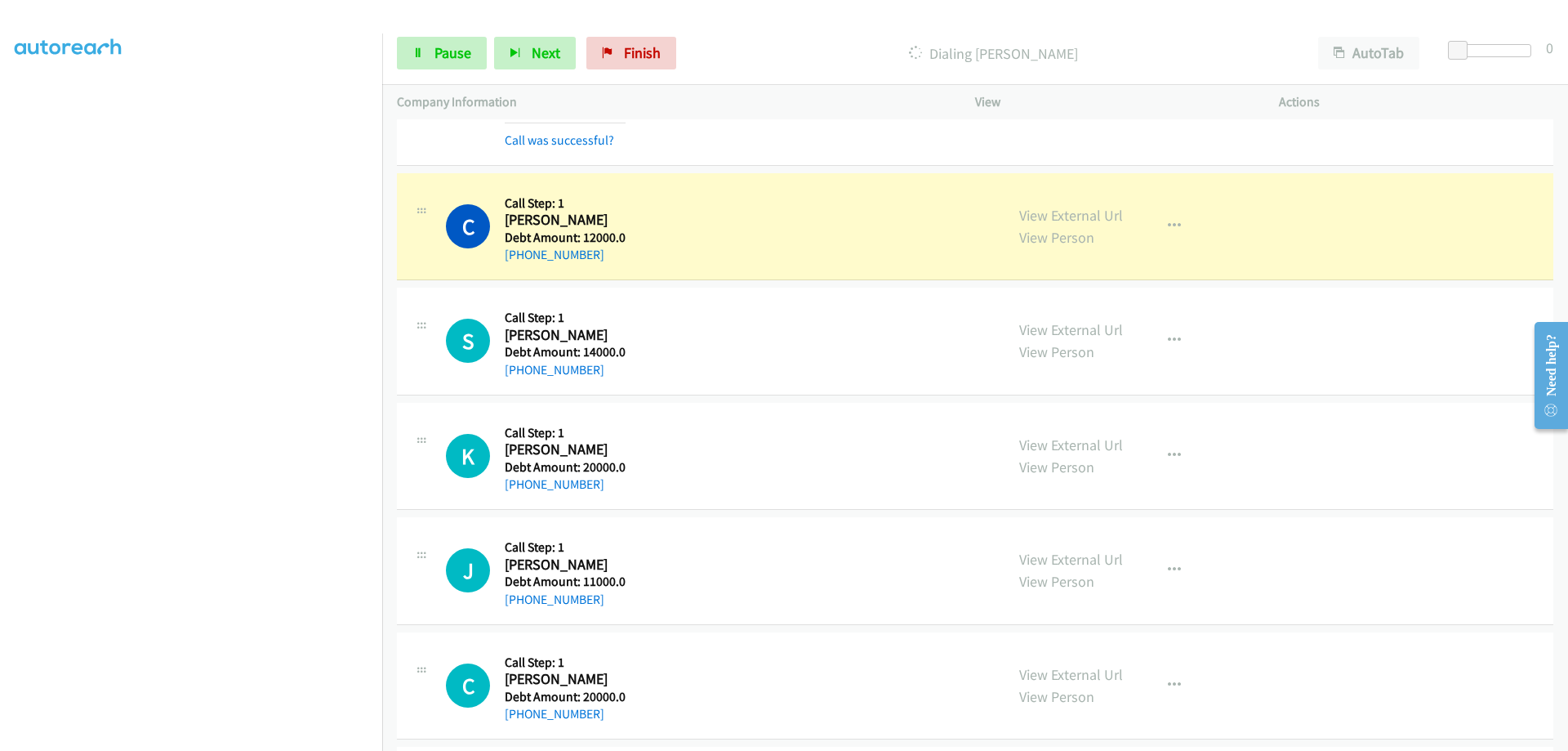
click div "+1 423-237-0975"
click at [431, 58] on link "Pause" at bounding box center [442, 53] width 89 height 33
click at [443, 60] on span "Start Calls" at bounding box center [427, 76] width 30 height 35
drag, startPoint x: 542, startPoint y: 315, endPoint x: 504, endPoint y: 320, distance: 38.3
click h2 "James Morgan"
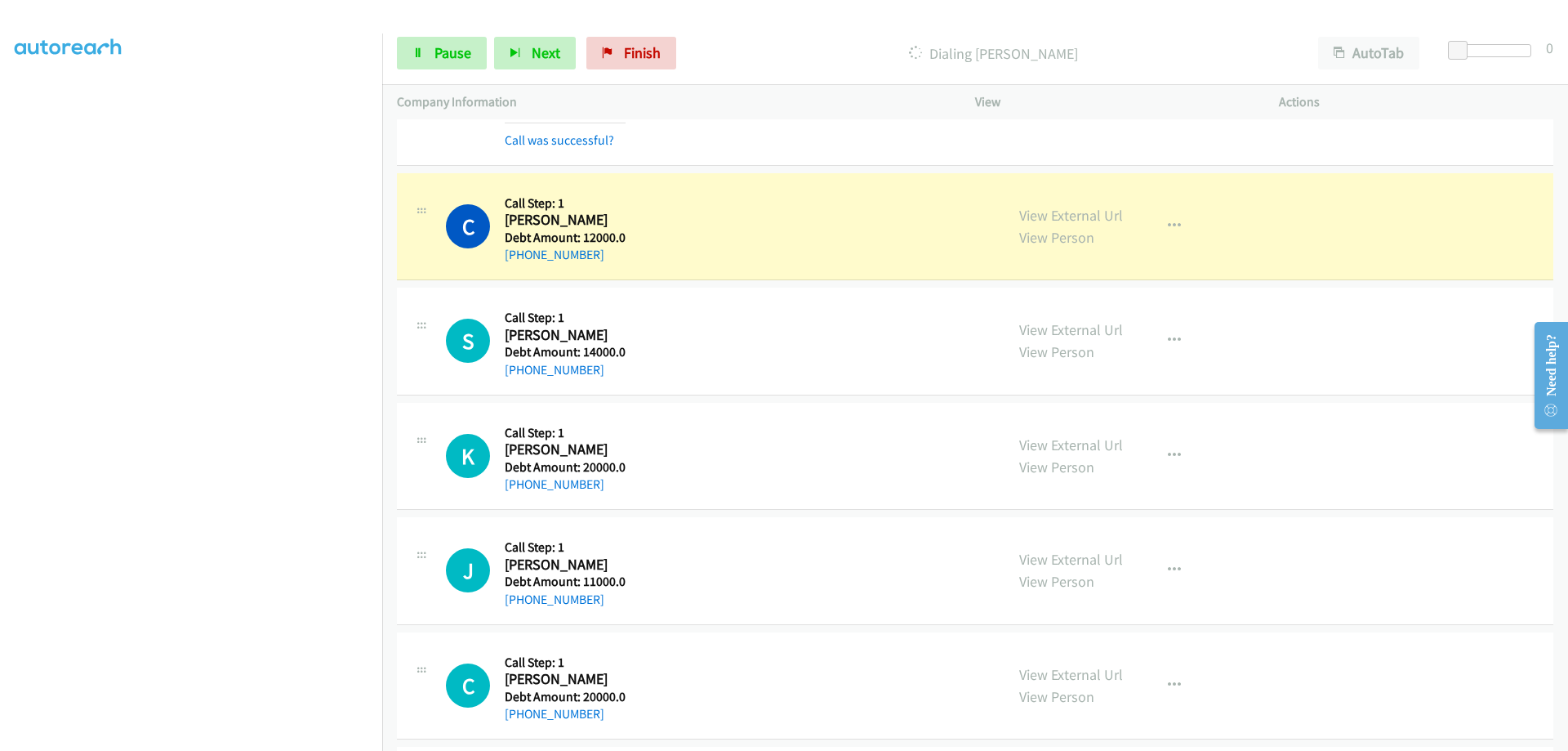
drag, startPoint x: 594, startPoint y: 316, endPoint x: 549, endPoint y: 318, distance: 45.0
click h2 "James Morgan"
drag, startPoint x: 594, startPoint y: 349, endPoint x: 522, endPoint y: 351, distance: 72.0
click div "+1 423-237-0975"
click at [481, 58] on link "Pause" at bounding box center [442, 53] width 89 height 33
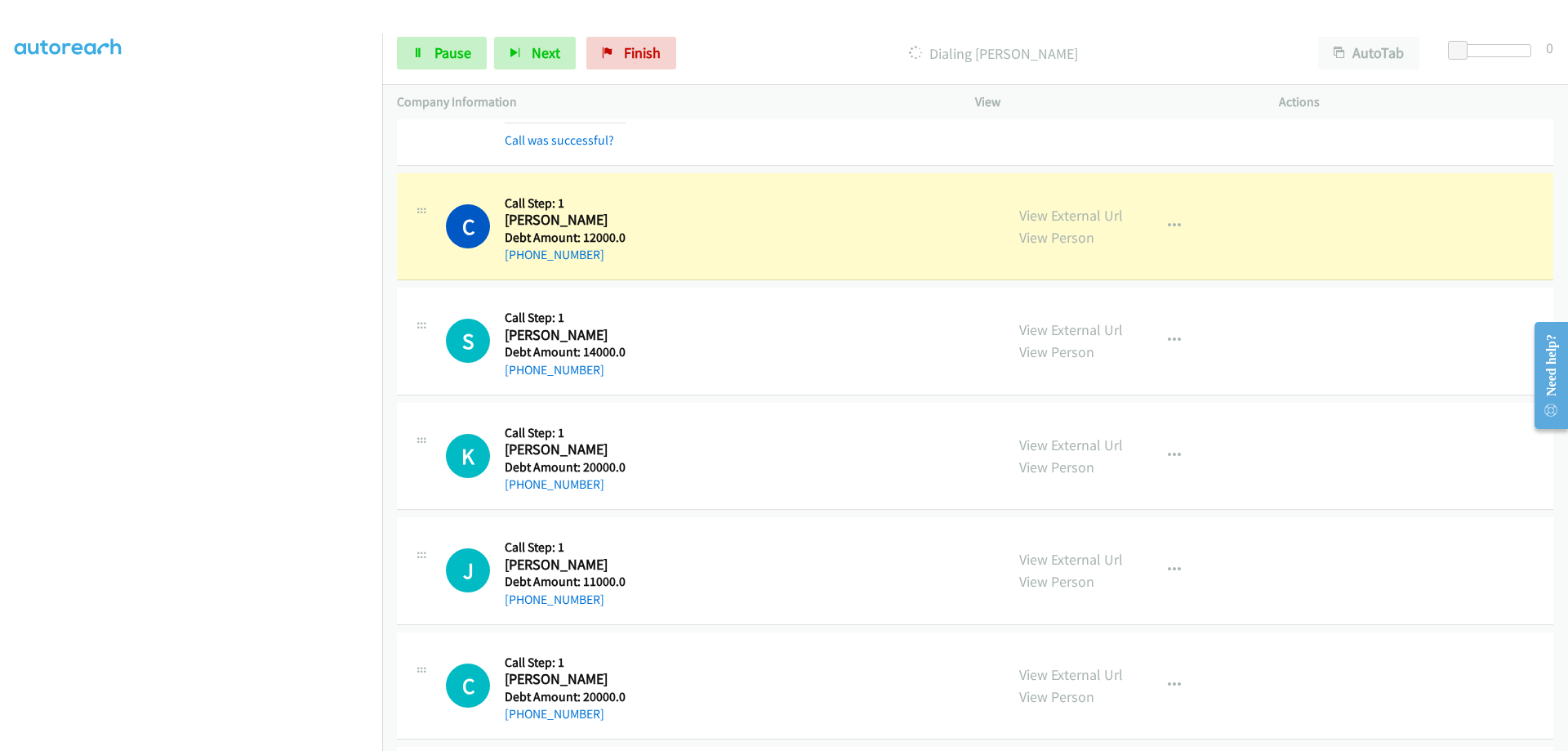
click at [434, 60] on span "Start Calls" at bounding box center [427, 76] width 30 height 35
click at [455, 49] on span "Pause" at bounding box center [453, 53] width 37 height 19
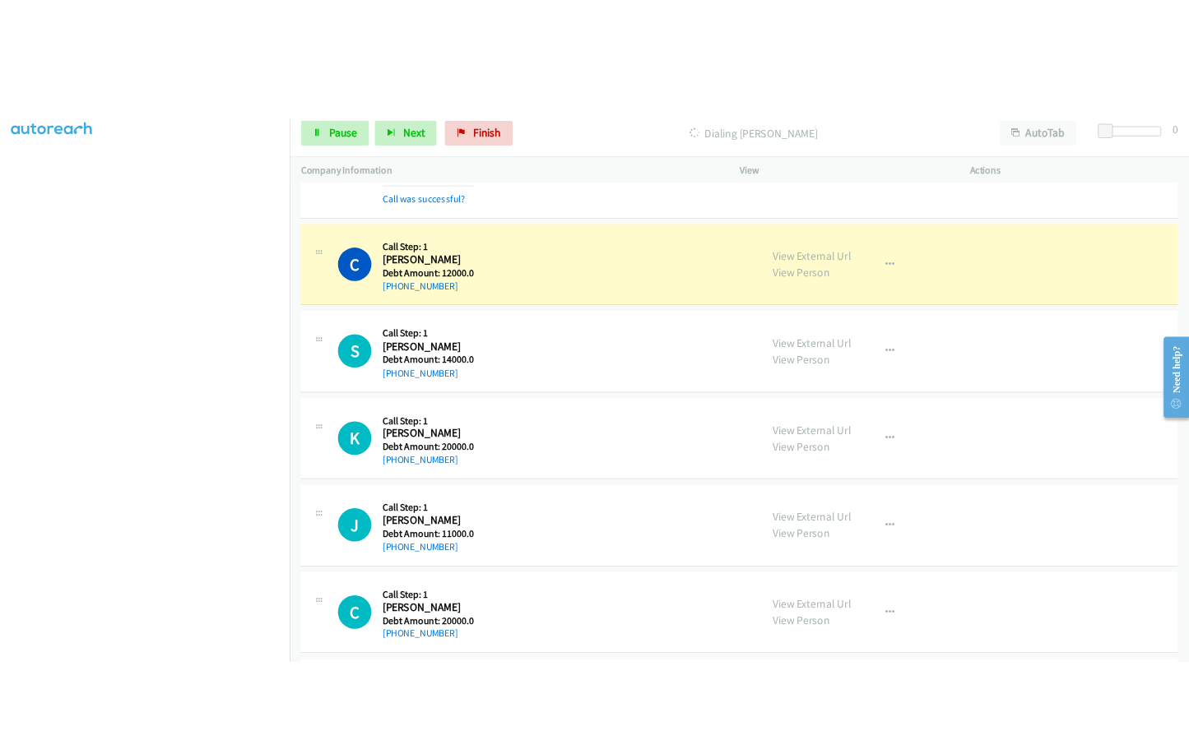
click at [446, 60] on span "Start Calls" at bounding box center [430, 77] width 30 height 35
click at [467, 53] on span "Pause" at bounding box center [456, 53] width 37 height 19
click at [517, 63] on div "Start Calls Pause Next Finish" at bounding box center [544, 53] width 289 height 33
click at [446, 60] on span "Start Calls" at bounding box center [430, 77] width 30 height 35
click at [468, 52] on span "Pause" at bounding box center [456, 53] width 37 height 19
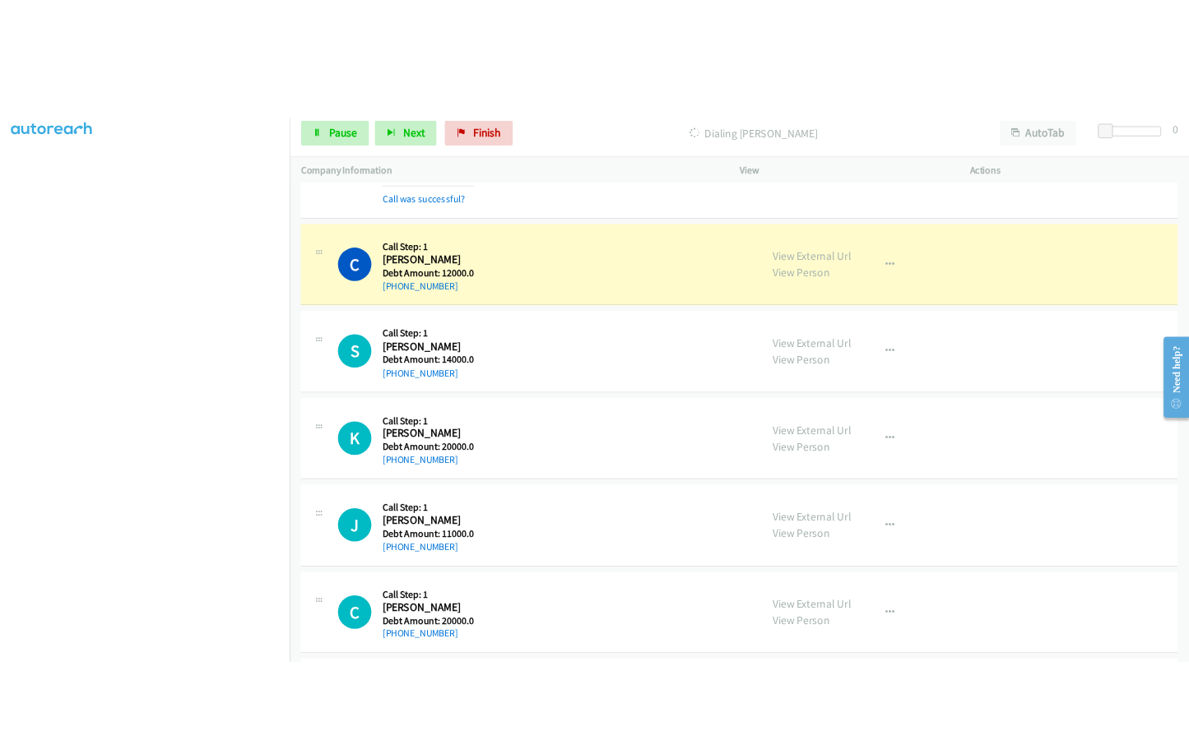
click at [446, 60] on span "Start Calls" at bounding box center [430, 77] width 30 height 35
click at [462, 63] on link "Pause" at bounding box center [445, 53] width 90 height 33
click at [432, 41] on link "Start Calls" at bounding box center [416, 45] width 32 height 17
click at [436, 48] on link "Pause" at bounding box center [445, 53] width 90 height 33
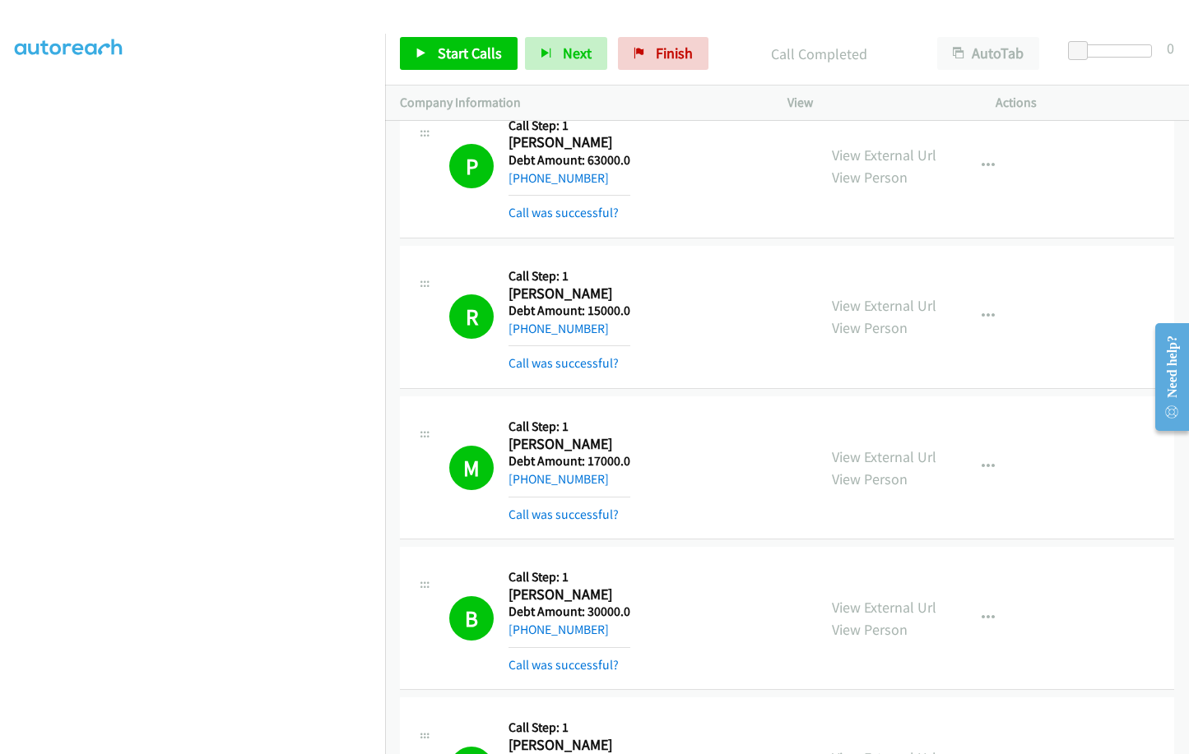
click at [451, 44] on span "Start Calls" at bounding box center [470, 53] width 64 height 19
click at [525, 54] on link "Pause" at bounding box center [541, 45] width 32 height 17
click at [443, 44] on span "Start Calls" at bounding box center [470, 53] width 64 height 19
click at [540, 60] on span "Pause" at bounding box center [558, 69] width 37 height 19
click at [498, 44] on span "Start Calls" at bounding box center [470, 53] width 64 height 19
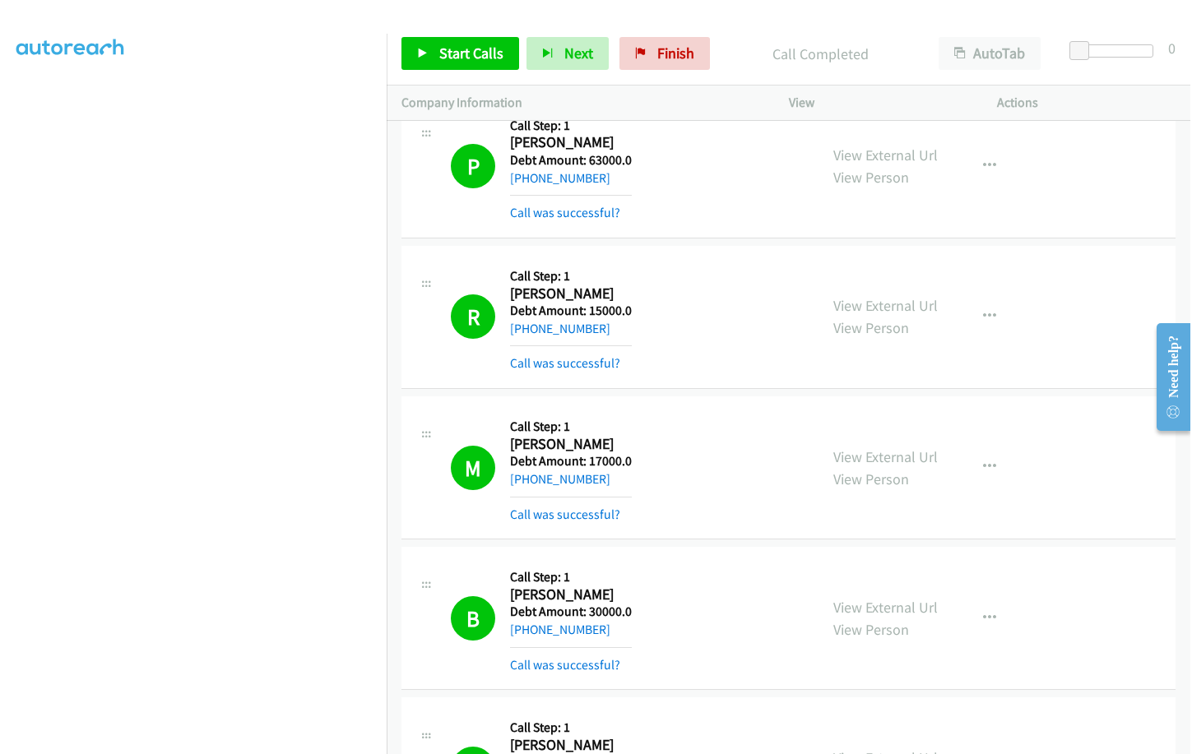
drag, startPoint x: 531, startPoint y: 646, endPoint x: 496, endPoint y: 648, distance: 35.5
click div "S Callback Scheduled Call Step: 1 Sha Mahat America/New_York Debt Amount: 15000…"
click h2 "Sha Mahat"
drag, startPoint x: 531, startPoint y: 648, endPoint x: 505, endPoint y: 644, distance: 26.6
click div "S Callback Scheduled Call Step: 1 Sha Mahat America/New_York Debt Amount: 15000…"
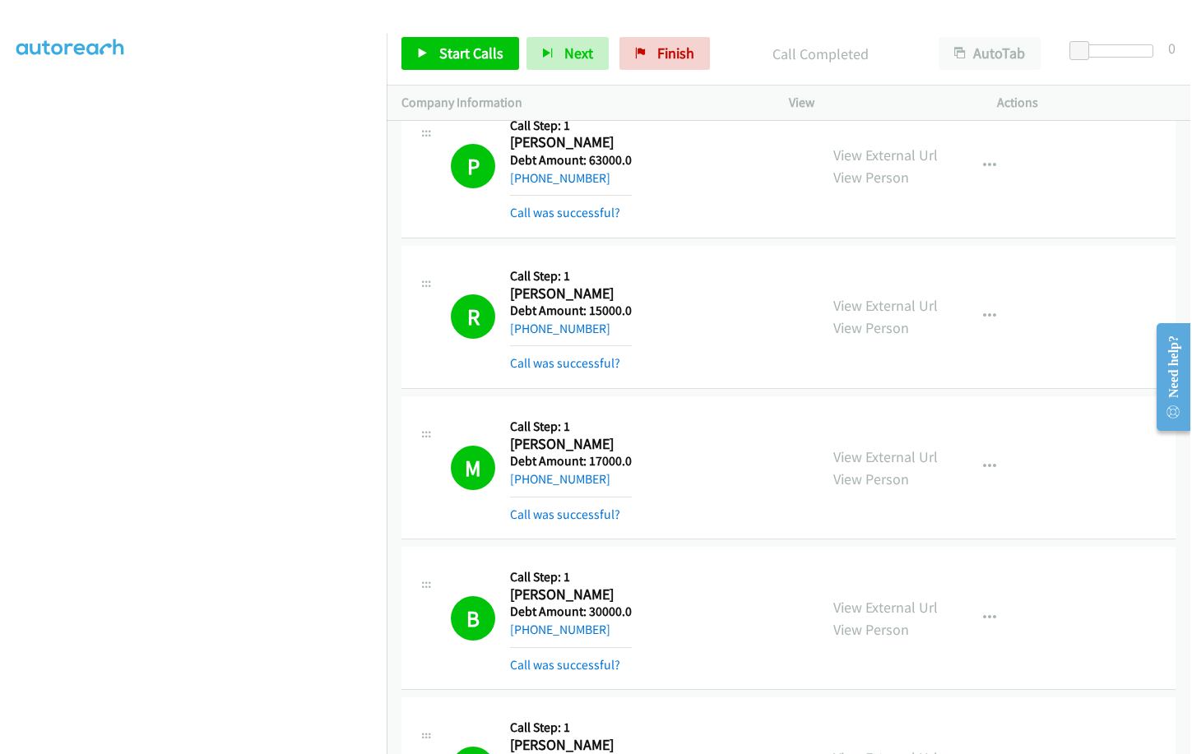
drag, startPoint x: 581, startPoint y: 651, endPoint x: 539, endPoint y: 643, distance: 42.6
click h2 "Sha Mahat"
drag, startPoint x: 608, startPoint y: 684, endPoint x: 527, endPoint y: 684, distance: 80.6
click div "+1 412-996-9376"
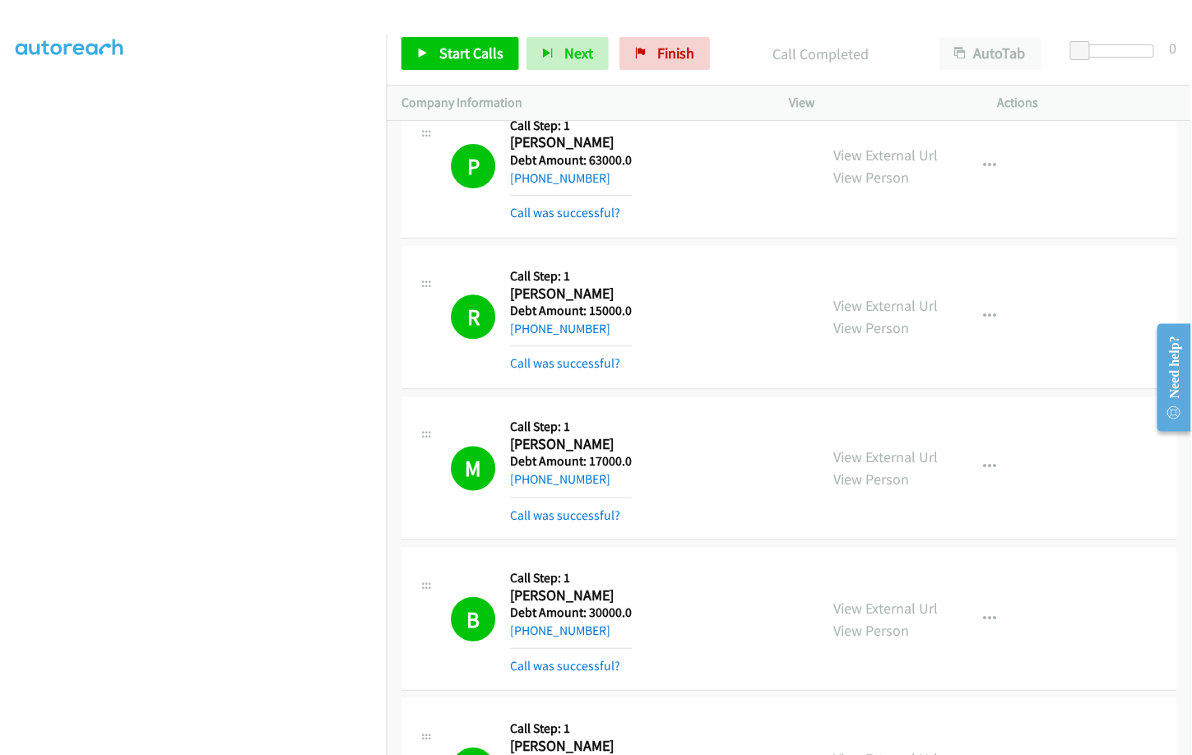
drag, startPoint x: 615, startPoint y: 687, endPoint x: 528, endPoint y: 684, distance: 87.2
click div "+1 412-996-9376"
click at [540, 60] on span "Pause" at bounding box center [558, 69] width 37 height 19
click at [479, 49] on span "Start Calls" at bounding box center [470, 53] width 64 height 19
click at [540, 60] on span "Pause" at bounding box center [558, 69] width 37 height 19
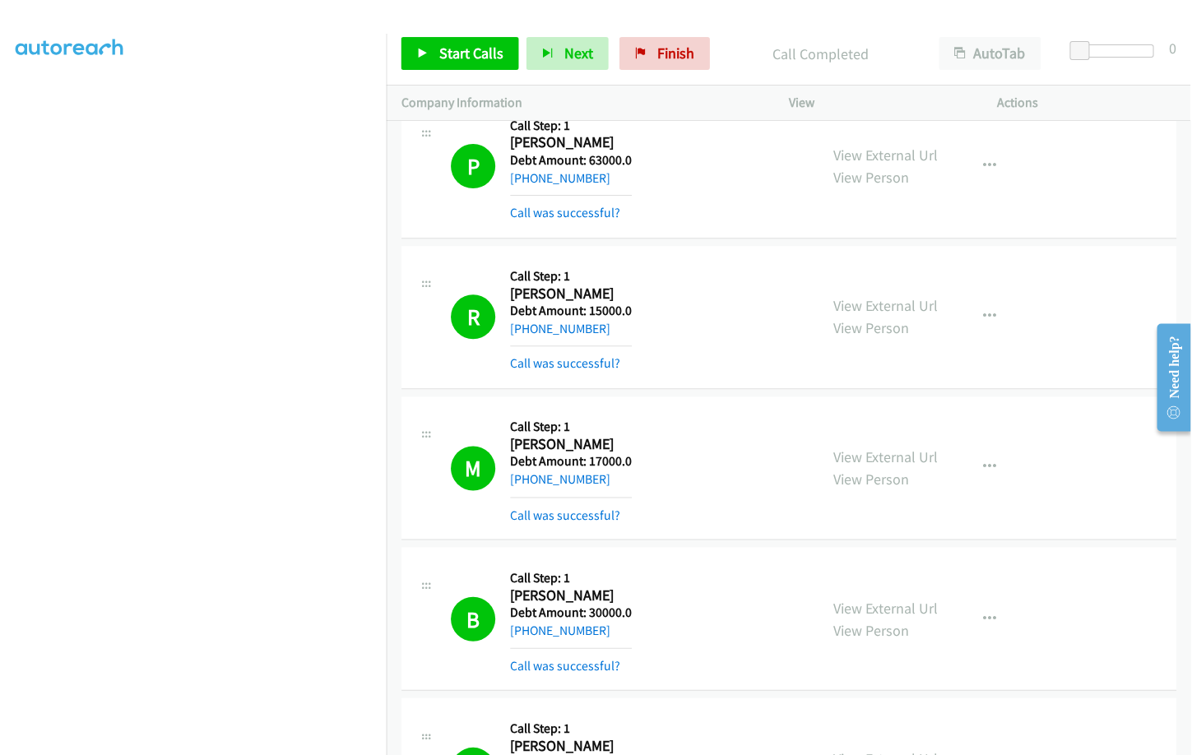
drag, startPoint x: 508, startPoint y: 316, endPoint x: 616, endPoint y: 360, distance: 116.5
click div "Callback Scheduled Call Step: 1 Gerard Early America/New_York Debt Amount: 1700…"
